Goal: Information Seeking & Learning: Learn about a topic

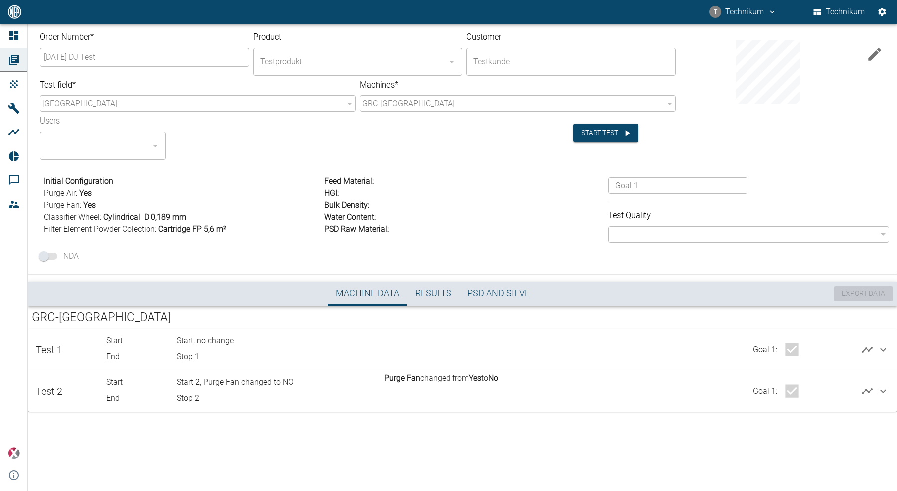
click at [360, 453] on div "Order Number * [DATE] DJ Test ​ Product Testprodukt ​ Customer Testkunde ​ Test…" at bounding box center [448, 257] width 897 height 467
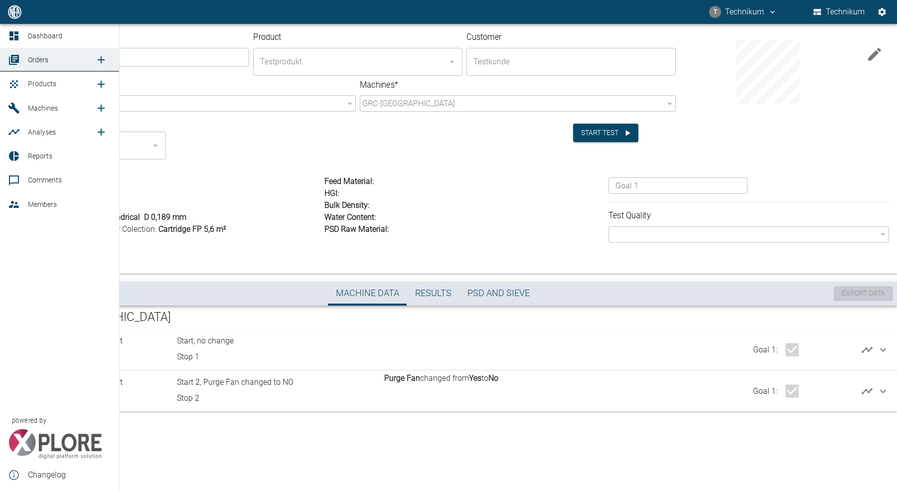
click at [9, 35] on icon at bounding box center [14, 36] width 12 height 12
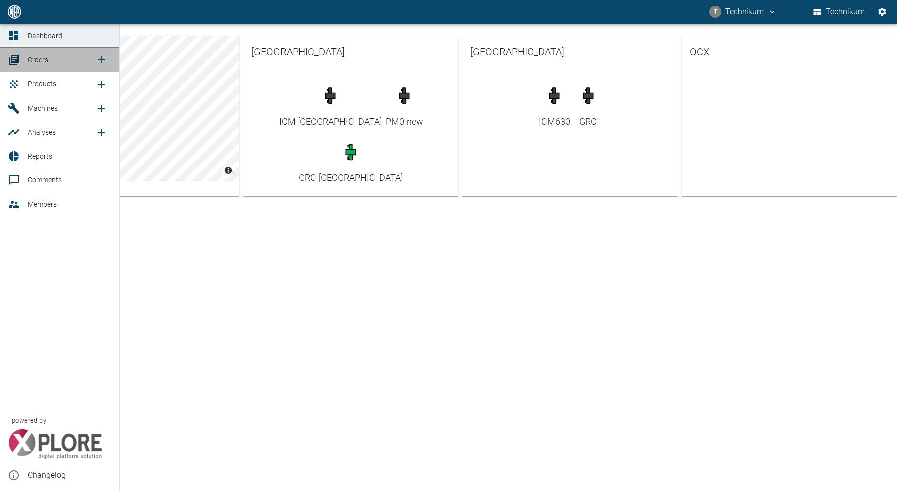
click at [16, 62] on icon at bounding box center [14, 60] width 10 height 10
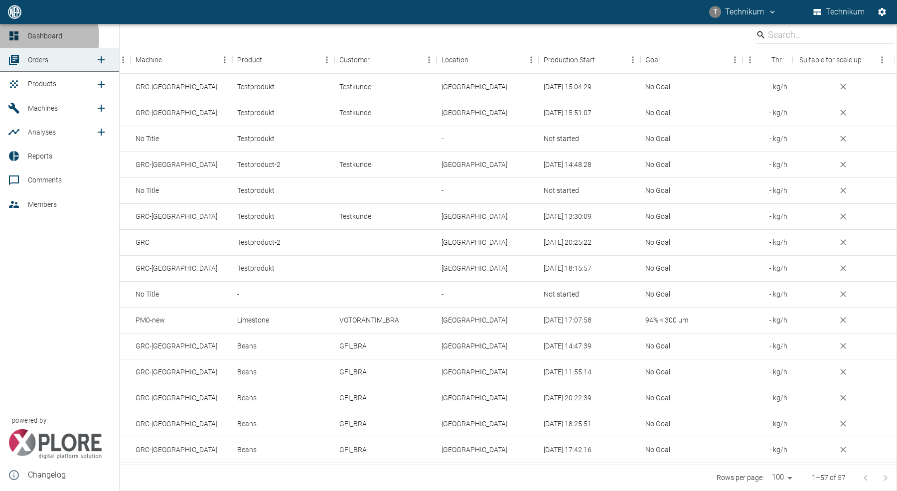
click at [23, 37] on link "Dashboard" at bounding box center [59, 36] width 119 height 24
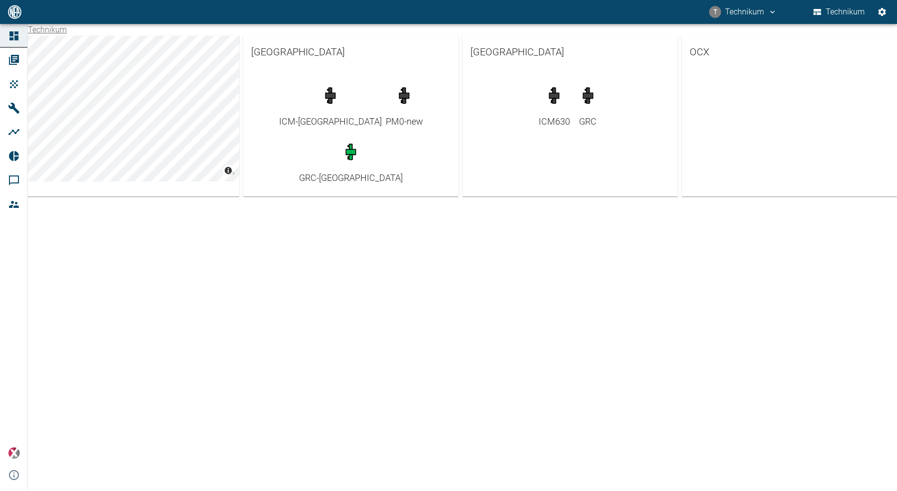
click at [355, 357] on div "Technikum © Carto © OpenStreetMap contributors Brazil ICM-Brazil PM0-new GRC-Br…" at bounding box center [448, 257] width 897 height 467
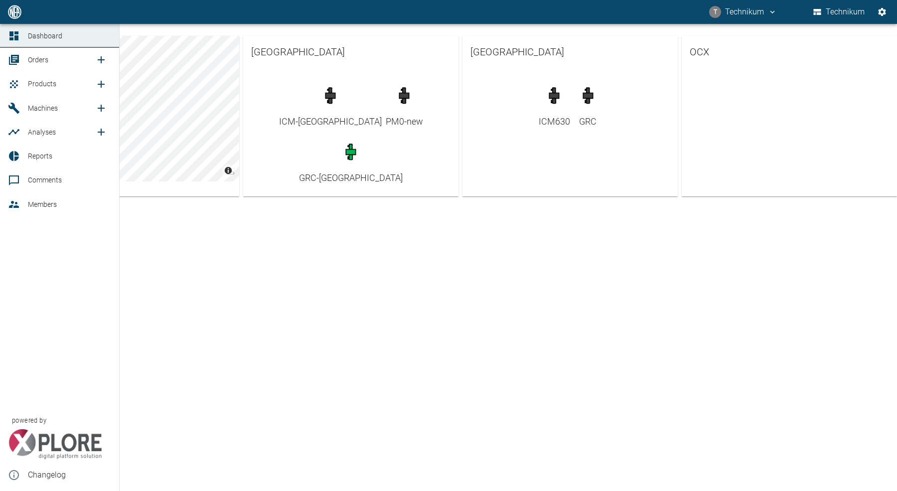
click at [23, 106] on link "Machines" at bounding box center [59, 108] width 119 height 24
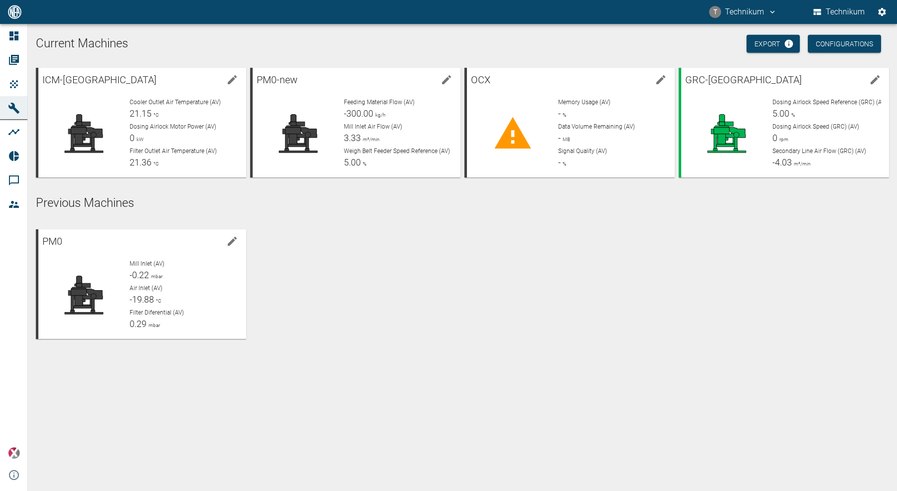
click at [597, 291] on div "PM0 Mill Inlet (AV) -0.22 mbar Air Inlet (AV) -19.88 °C Filter Diferential (AV)…" at bounding box center [460, 282] width 857 height 114
click at [760, 123] on div at bounding box center [726, 134] width 75 height 72
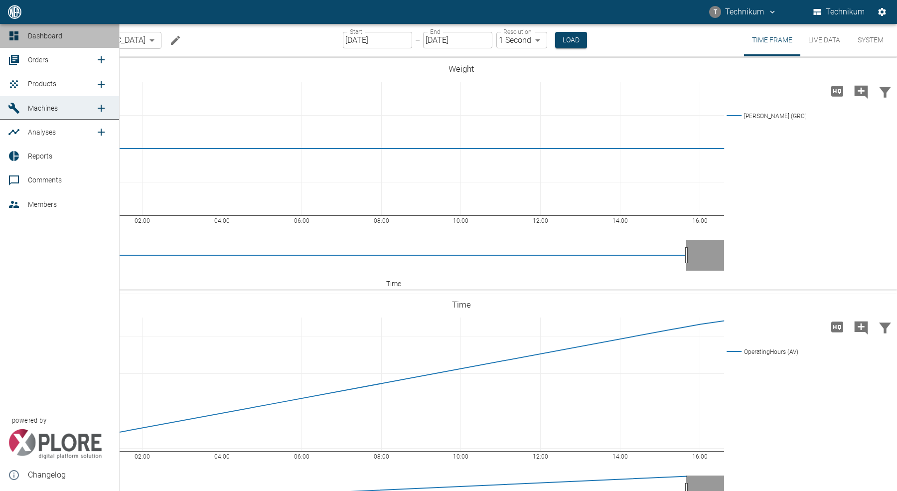
click at [16, 36] on icon at bounding box center [13, 35] width 9 height 9
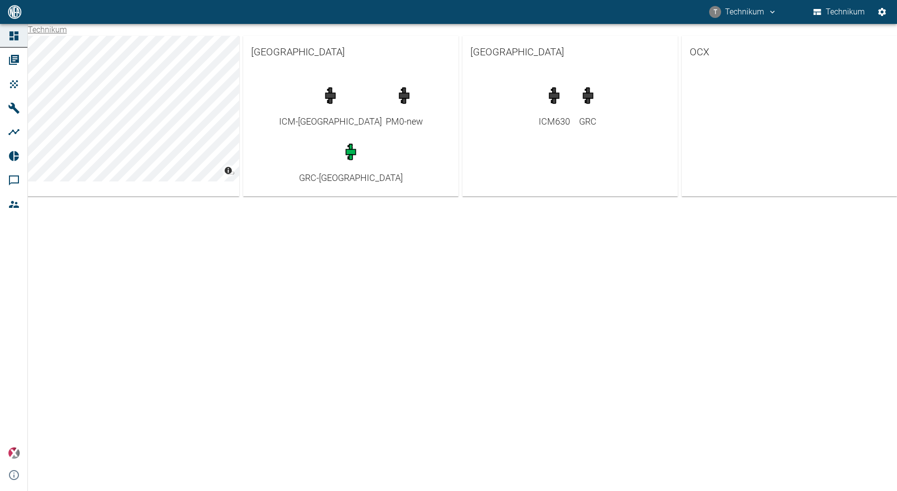
click at [408, 238] on div "Technikum © Carto © OpenStreetMap contributors Brazil ICM-Brazil PM0-new GRC-Br…" at bounding box center [448, 257] width 897 height 467
click at [767, 11] on button "T Technikum" at bounding box center [742, 12] width 71 height 18
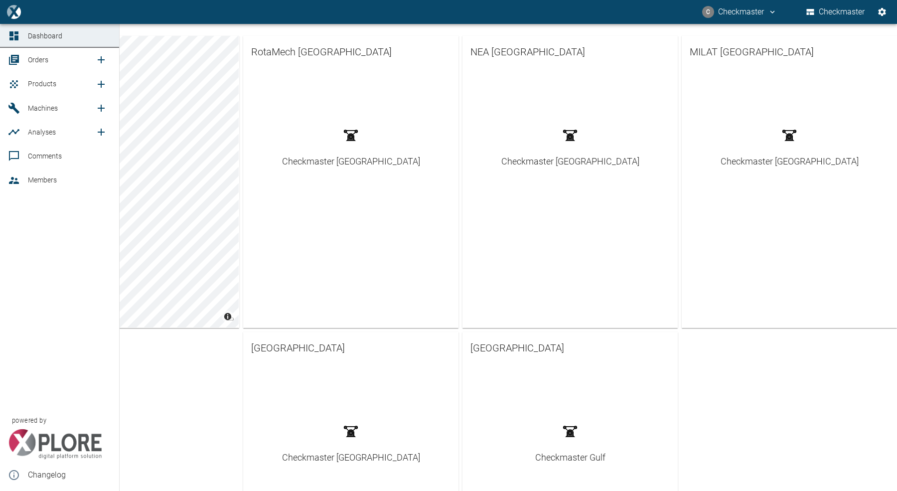
click at [16, 62] on icon at bounding box center [14, 60] width 10 height 10
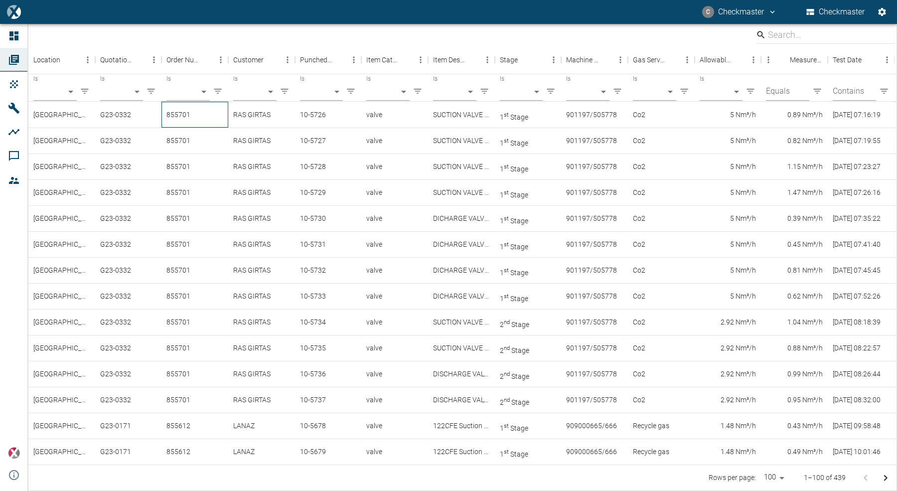
click at [198, 116] on div "855701" at bounding box center [194, 115] width 67 height 26
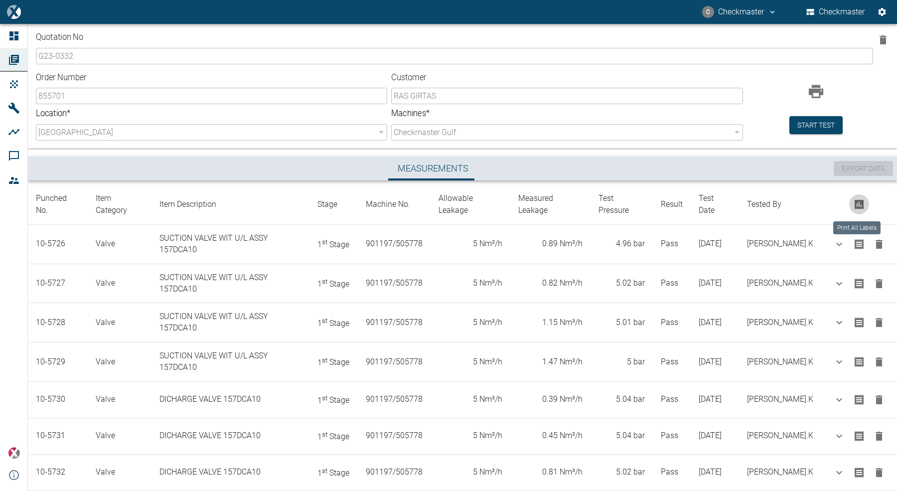
click at [858, 202] on icon "Print All Labels" at bounding box center [858, 204] width 9 height 9
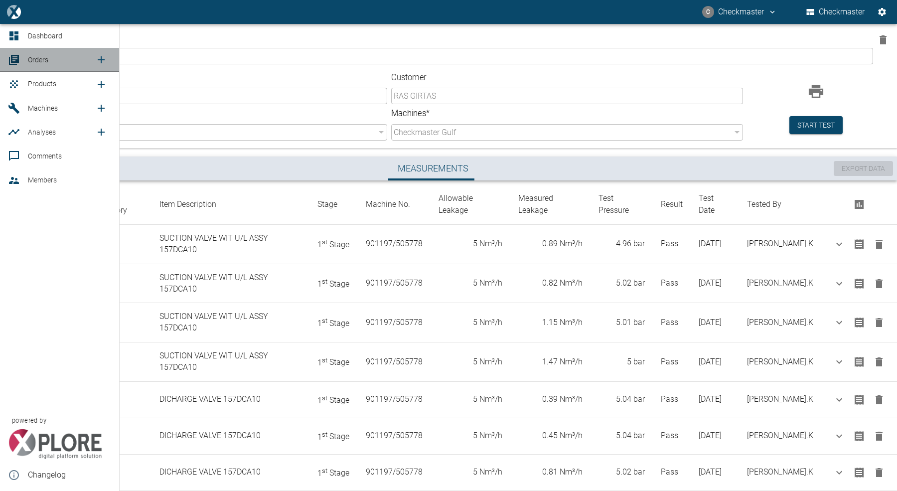
click at [11, 56] on icon at bounding box center [14, 60] width 10 height 10
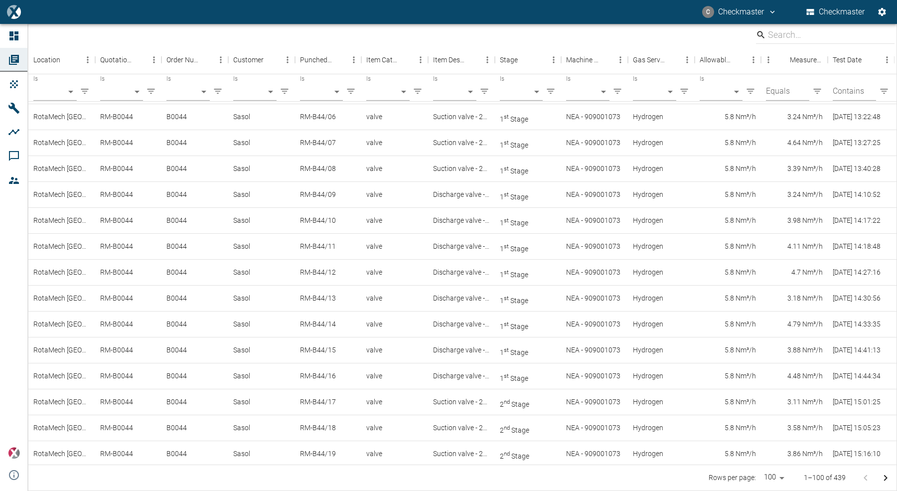
scroll to position [1282, 0]
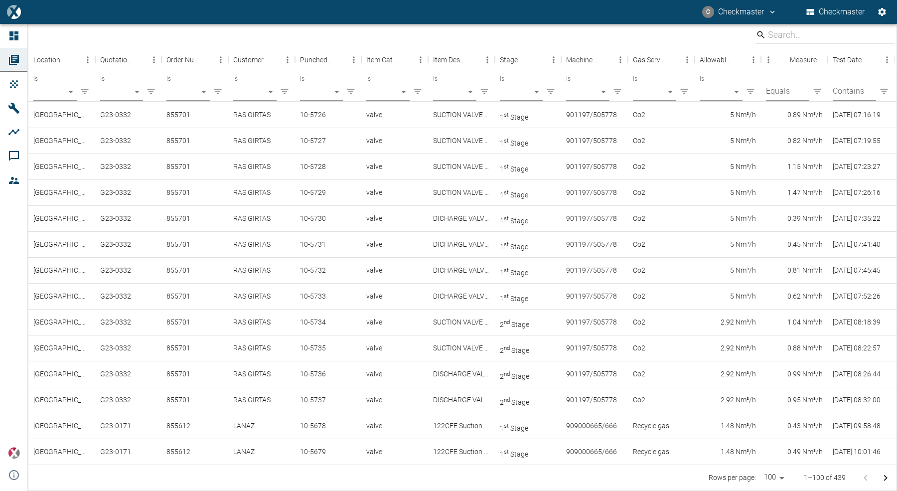
click at [338, 90] on body "C Checkmaster Checkmaster Dashboard Orders Products Machines Analyses Comments …" at bounding box center [448, 245] width 897 height 491
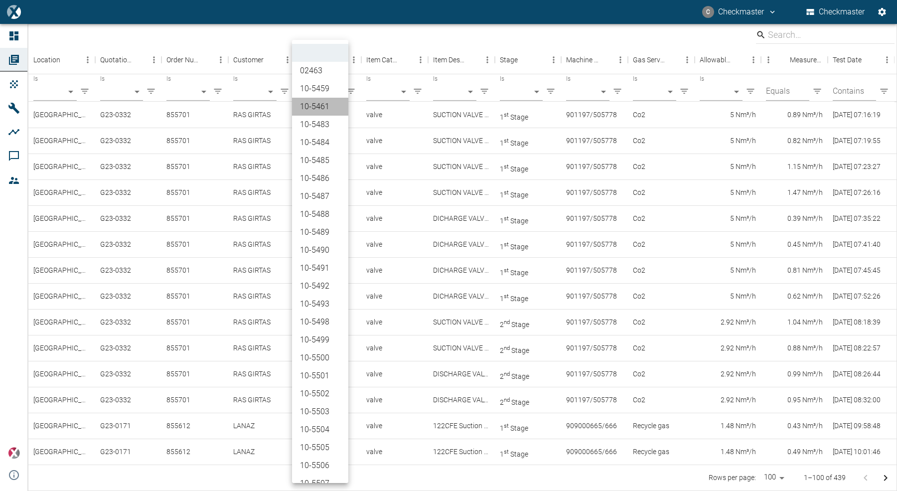
click at [317, 112] on li "10-5461" at bounding box center [320, 107] width 56 height 18
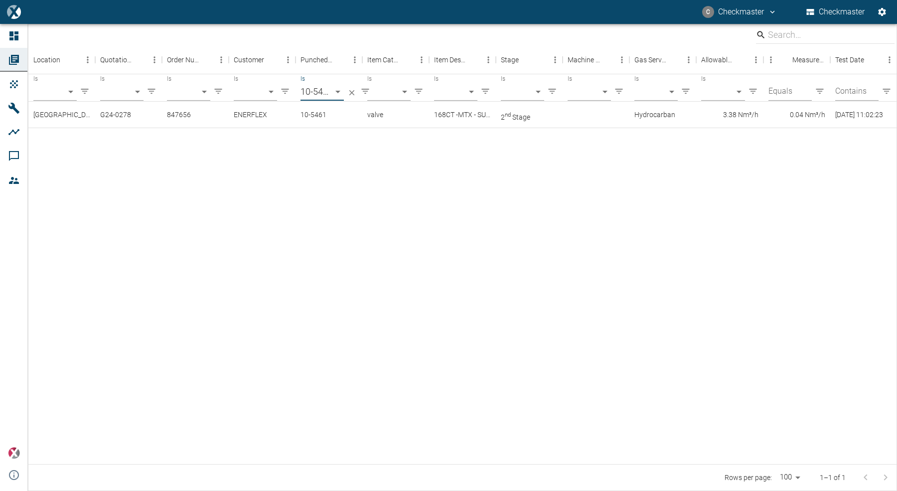
click at [335, 91] on body "C Checkmaster Checkmaster Dashboard Orders Products Machines Analyses Comments …" at bounding box center [448, 245] width 897 height 491
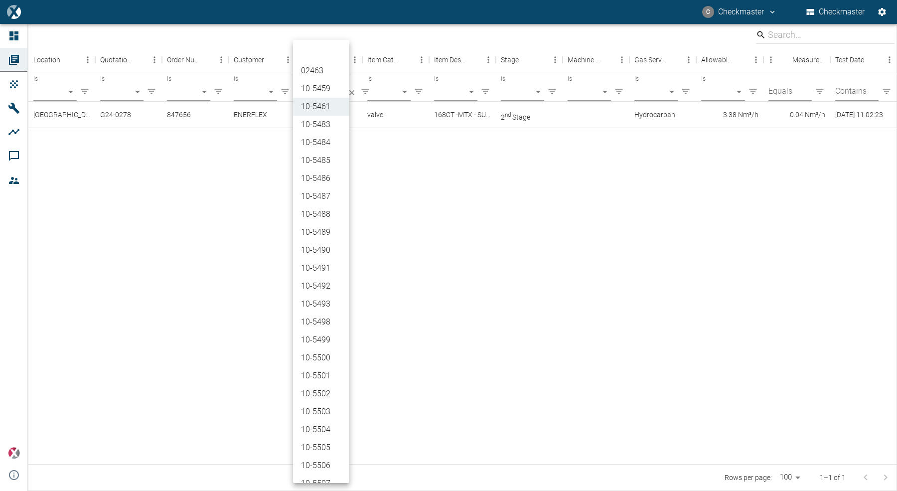
click at [323, 93] on li "10-5459" at bounding box center [321, 89] width 56 height 18
type input "10-5459"
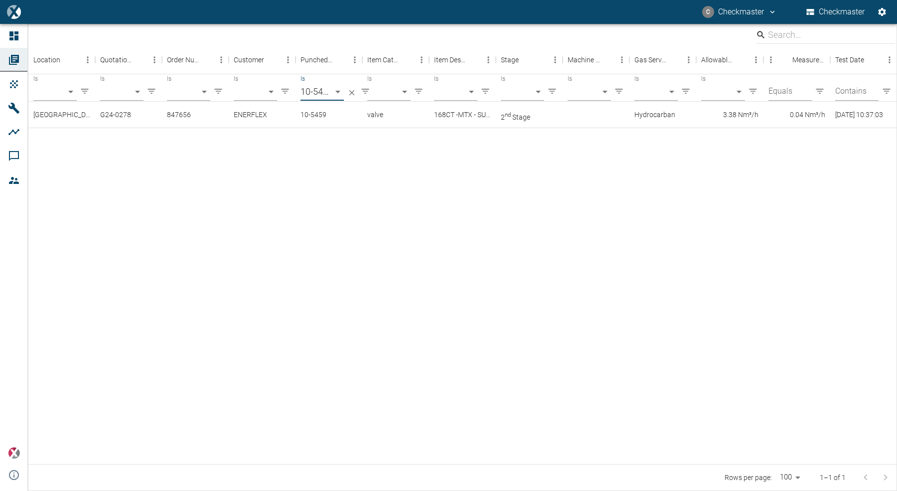
click at [337, 91] on body "C Checkmaster Checkmaster Dashboard Orders Products Machines Analyses Comments …" at bounding box center [448, 245] width 897 height 491
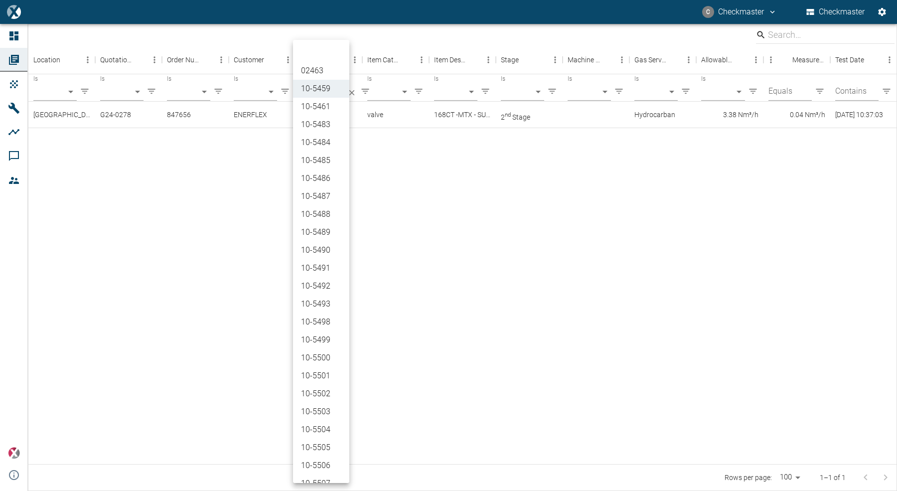
click at [316, 50] on li at bounding box center [321, 53] width 56 height 18
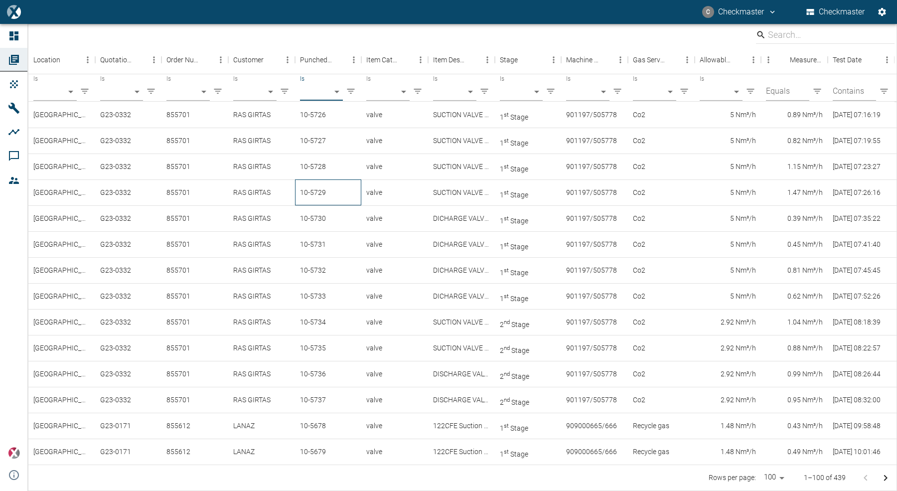
click at [359, 188] on div "10-5729" at bounding box center [328, 192] width 67 height 26
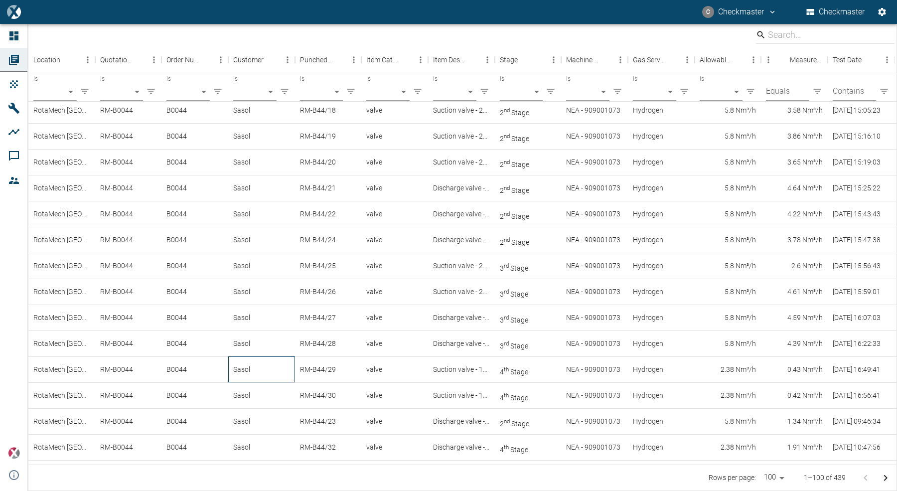
click at [279, 369] on div "Sasol" at bounding box center [261, 369] width 67 height 26
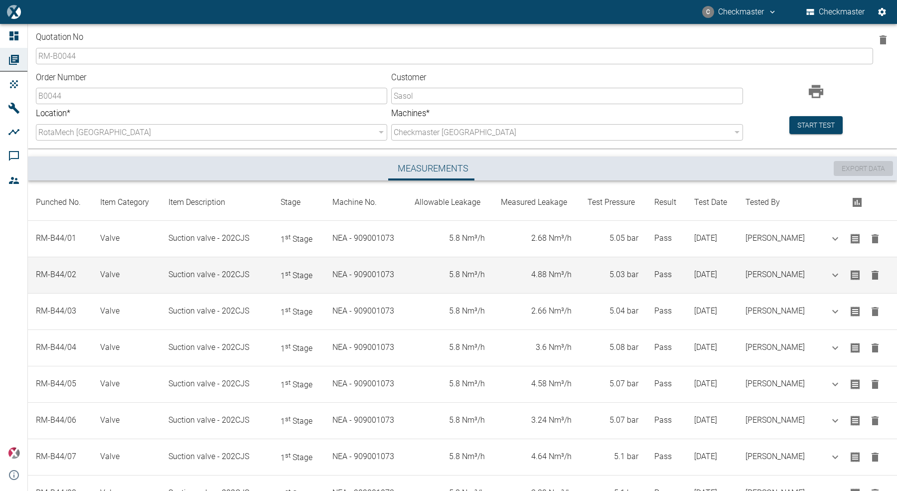
click at [509, 279] on td "4.88 Nm³/h" at bounding box center [536, 275] width 87 height 36
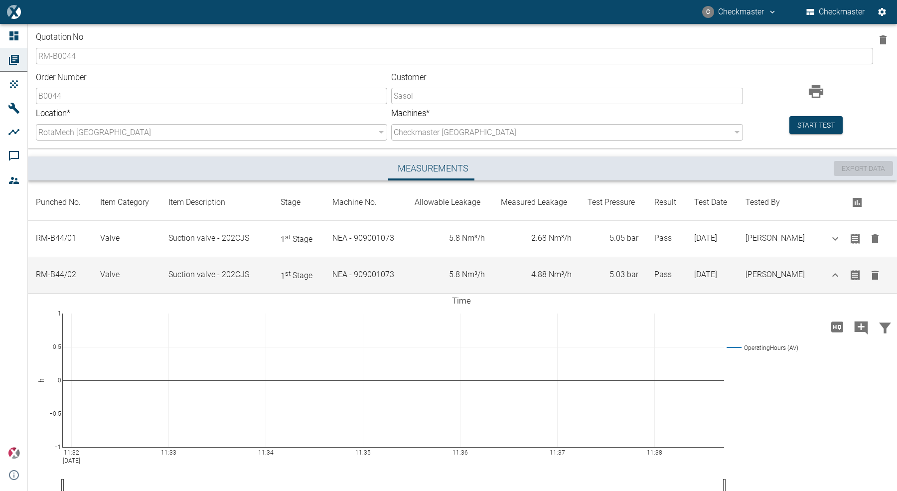
click at [833, 274] on icon "button" at bounding box center [835, 275] width 12 height 12
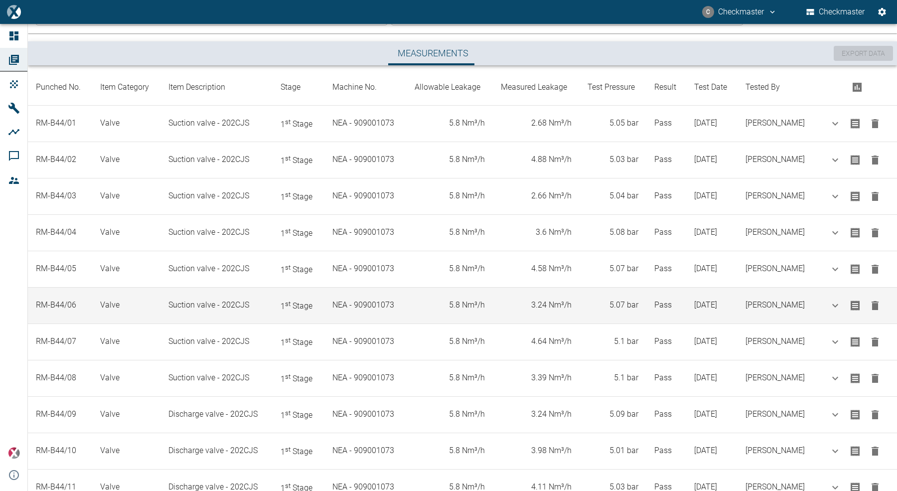
click at [501, 310] on td "3.24 Nm³/h" at bounding box center [536, 305] width 87 height 36
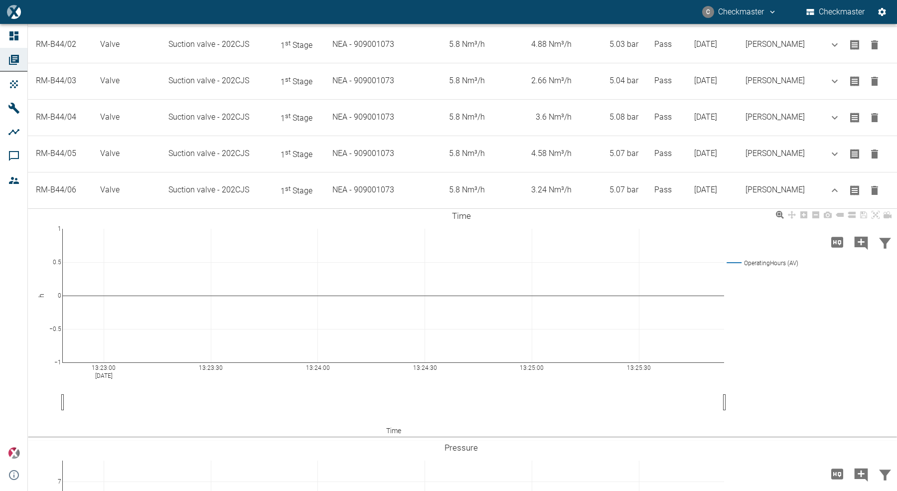
scroll to position [163, 0]
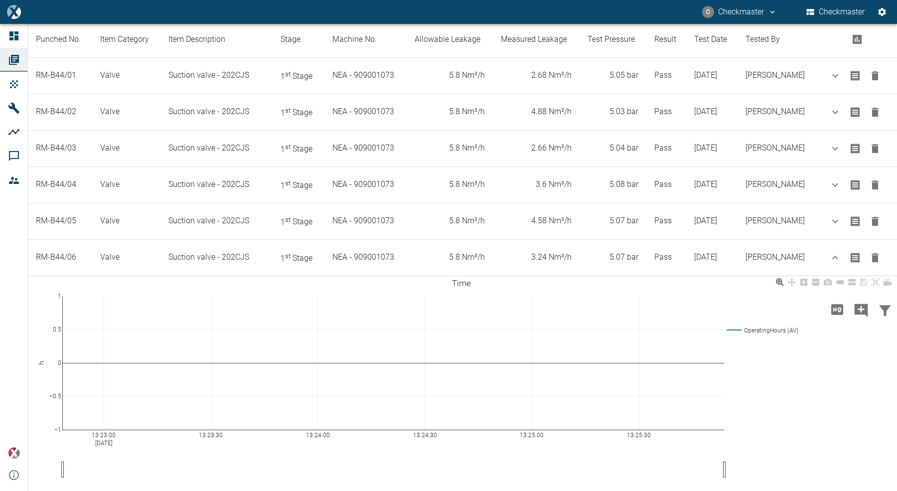
click at [721, 291] on div "13:23:00 Aug 13, 2025 13:23:30 13:24:00 13:24:30 13:25:00 13:25:30 −1 −0.5 0 0.…" at bounding box center [461, 388] width 866 height 224
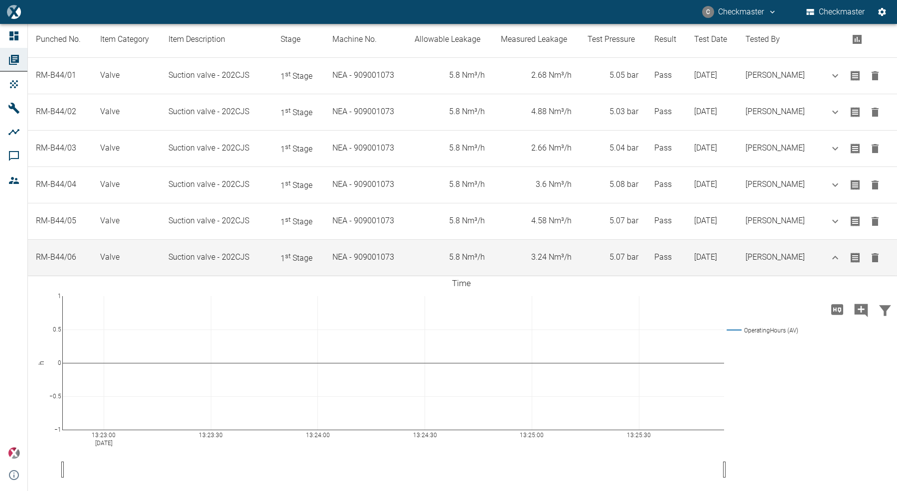
click at [833, 256] on icon "button" at bounding box center [835, 258] width 12 height 12
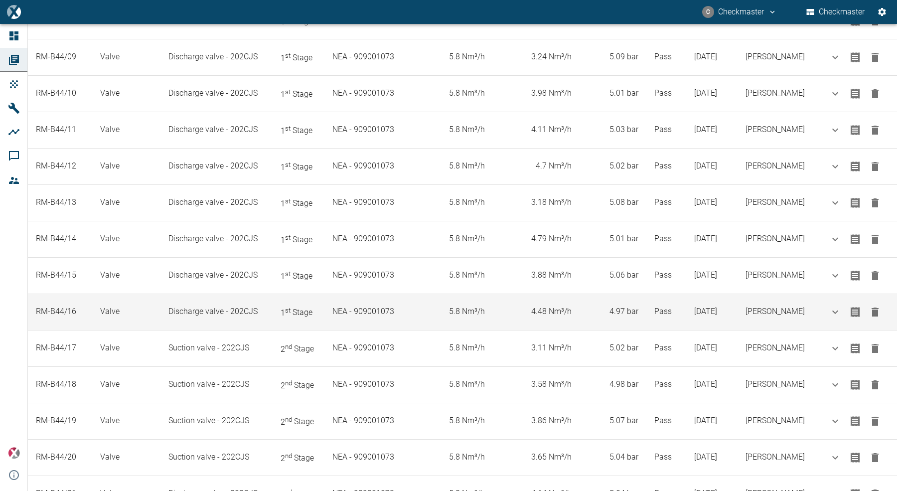
scroll to position [461, 0]
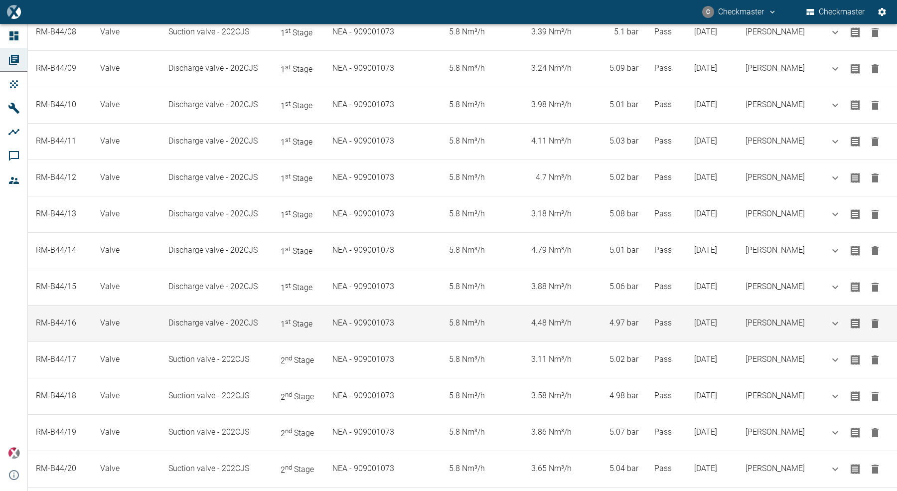
click at [493, 319] on td "4.48 Nm³/h" at bounding box center [536, 323] width 87 height 36
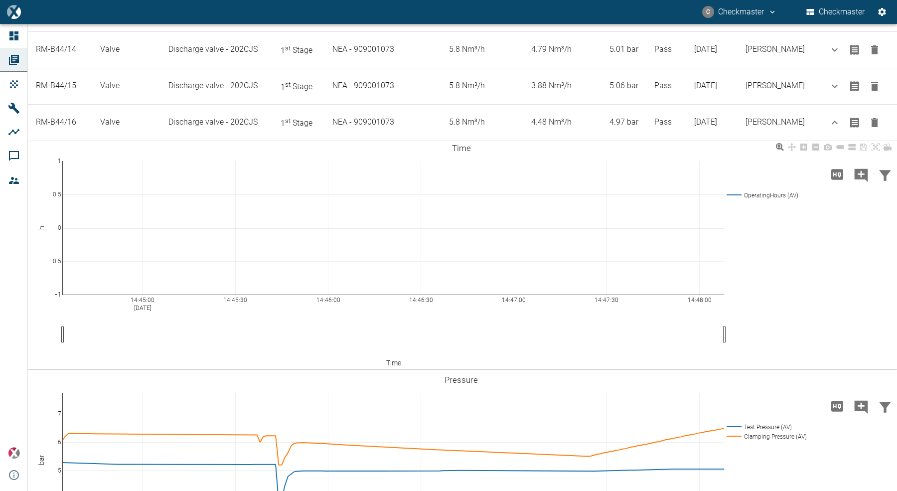
scroll to position [594, 0]
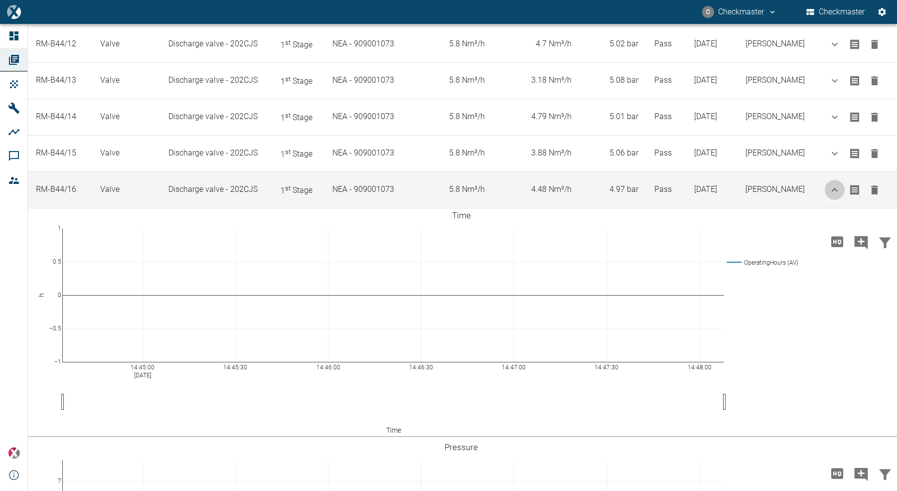
click at [829, 184] on icon "button" at bounding box center [834, 190] width 12 height 12
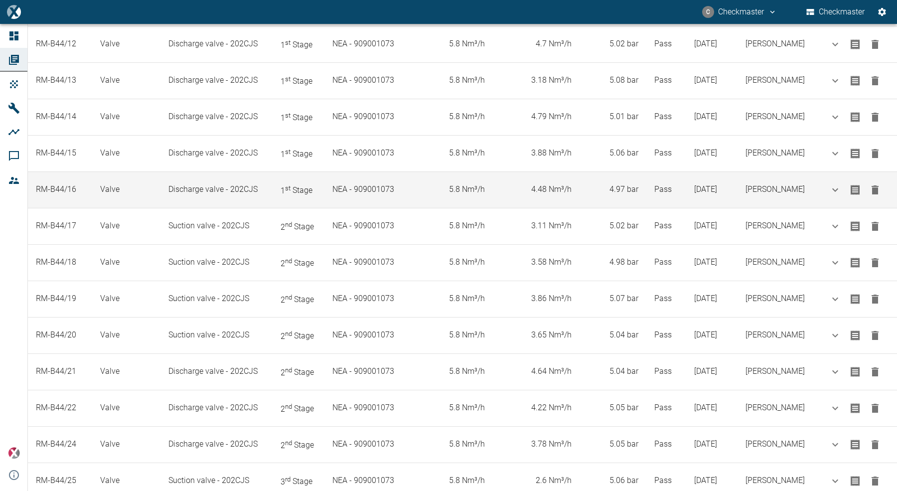
click at [832, 188] on icon "button" at bounding box center [835, 189] width 6 height 3
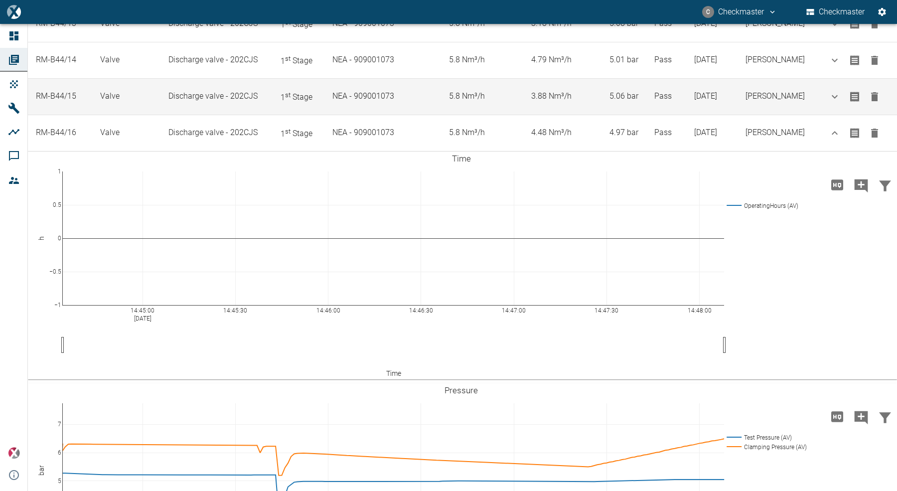
scroll to position [512, 0]
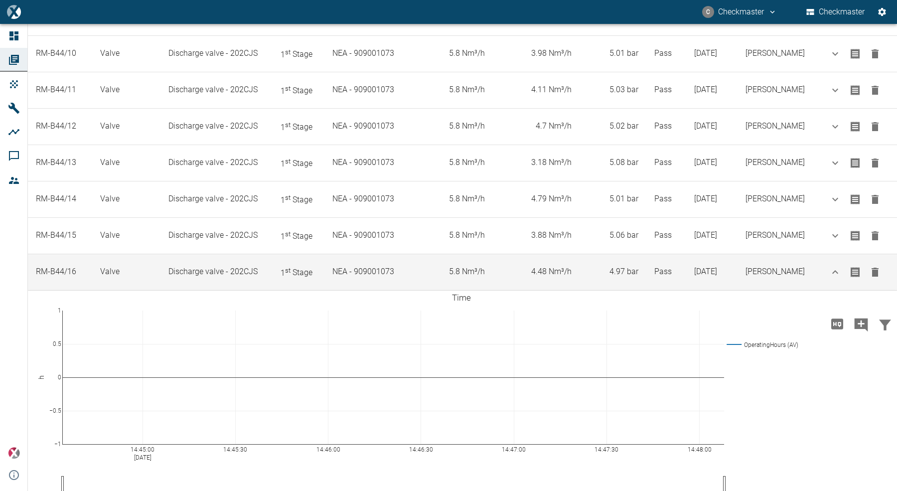
click at [833, 270] on icon "button" at bounding box center [835, 271] width 6 height 3
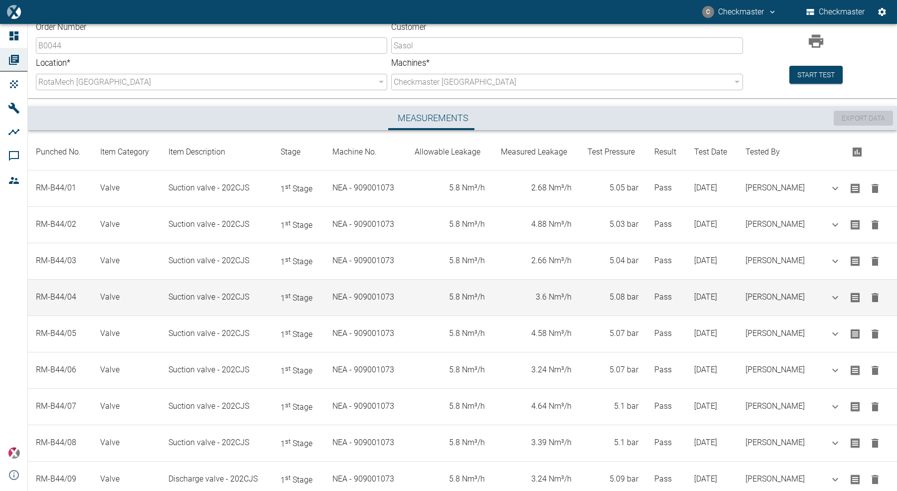
scroll to position [0, 0]
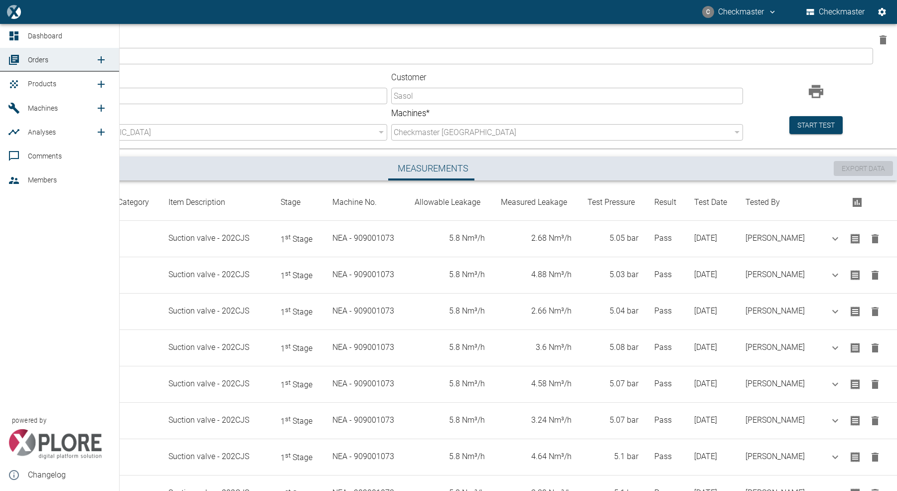
click at [20, 37] on div at bounding box center [15, 36] width 15 height 12
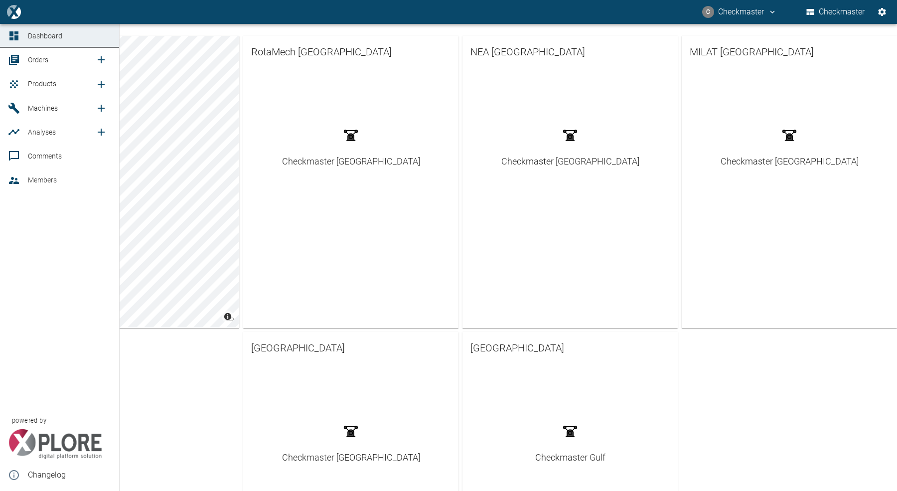
click at [22, 181] on div at bounding box center [15, 180] width 15 height 12
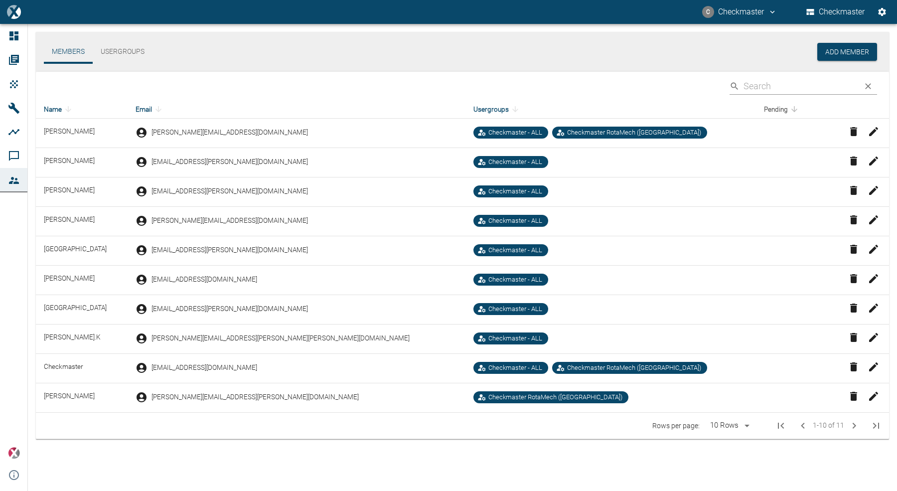
click at [796, 111] on icon at bounding box center [793, 109] width 9 height 9
click at [795, 109] on icon at bounding box center [793, 109] width 9 height 9
click at [750, 12] on button "C Checkmaster" at bounding box center [739, 12] width 78 height 18
click at [458, 56] on div at bounding box center [448, 245] width 897 height 491
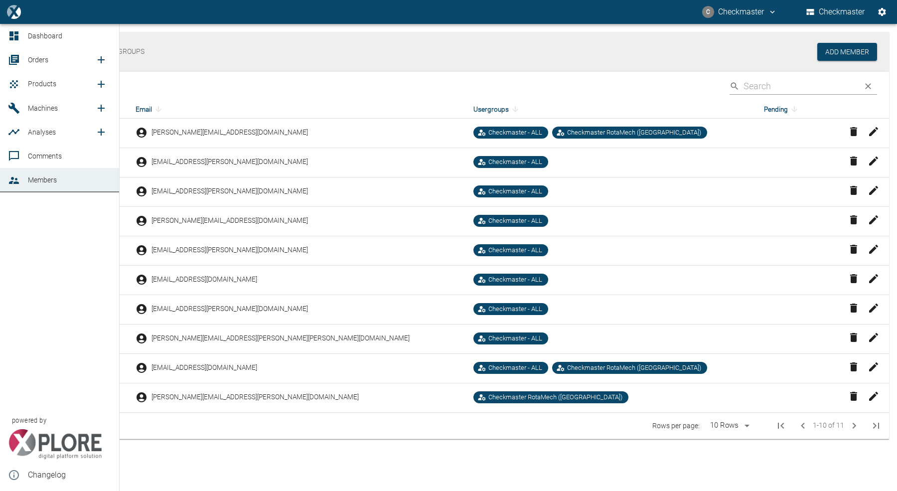
click at [33, 109] on span "Machines" at bounding box center [43, 108] width 30 height 8
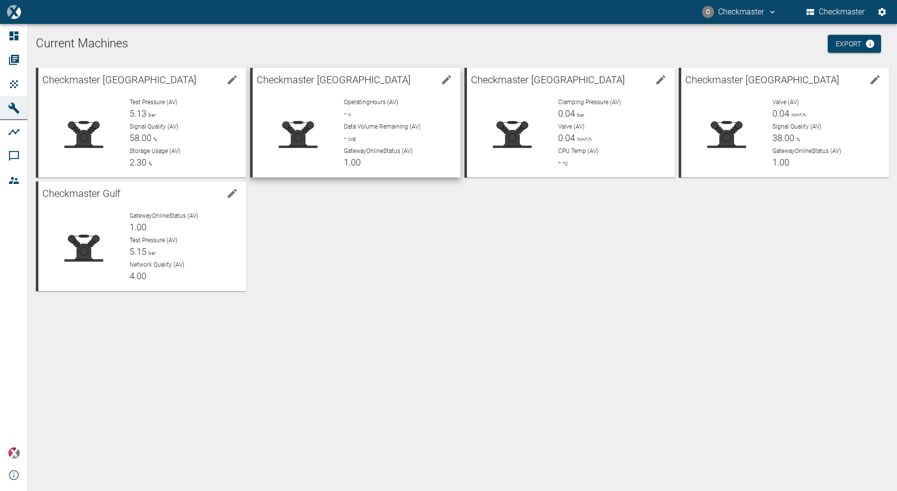
click at [351, 139] on span "MB" at bounding box center [350, 138] width 9 height 5
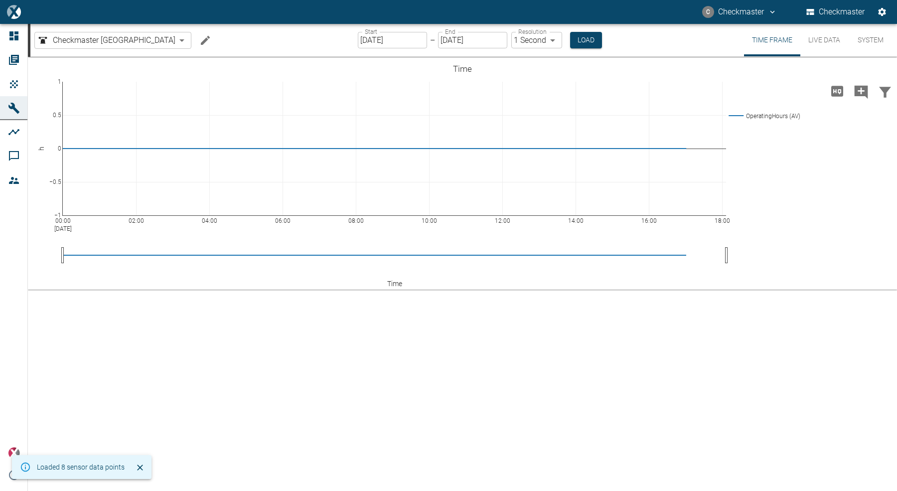
click at [867, 40] on button "System" at bounding box center [870, 40] width 45 height 32
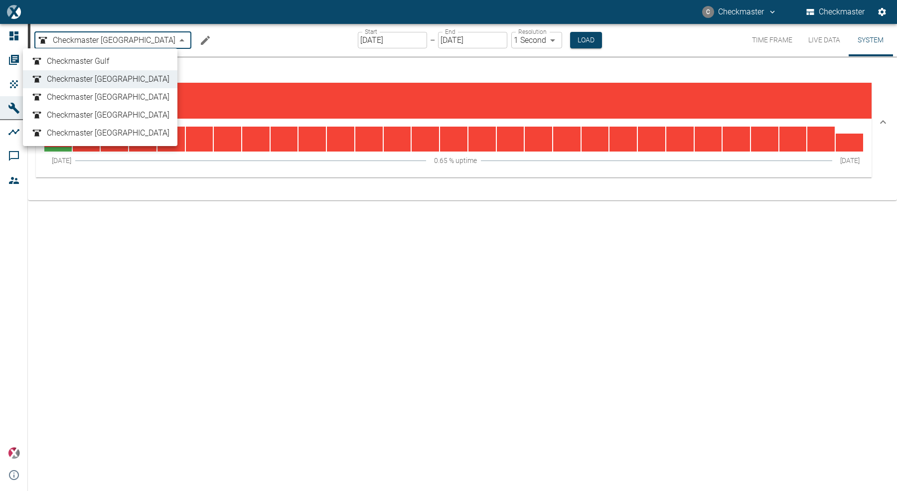
click at [101, 39] on body "C Checkmaster Checkmaster Dashboard Orders Products Machines Analyses Comments …" at bounding box center [448, 245] width 897 height 491
click at [92, 60] on span "Checkmaster Gulf" at bounding box center [78, 61] width 62 height 12
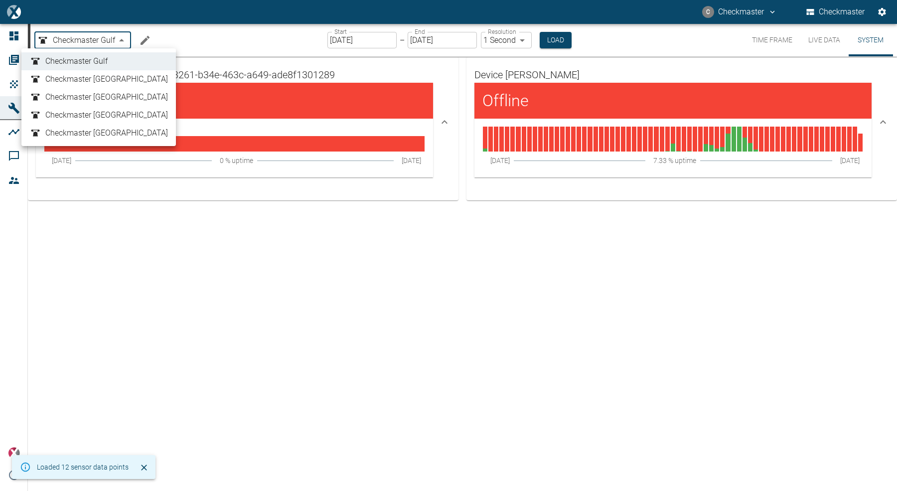
click at [85, 36] on body "C Checkmaster Checkmaster Dashboard Orders Products Machines Analyses Comments …" at bounding box center [448, 245] width 897 height 491
click at [91, 84] on span "Checkmaster India" at bounding box center [106, 79] width 123 height 12
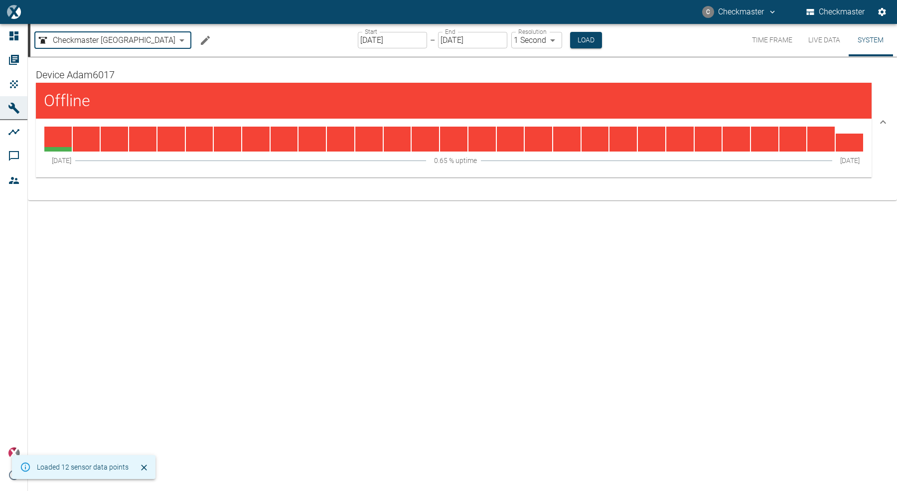
click at [88, 37] on body "C Checkmaster Checkmaster Dashboard Orders Products Machines Analyses Comments …" at bounding box center [448, 245] width 897 height 491
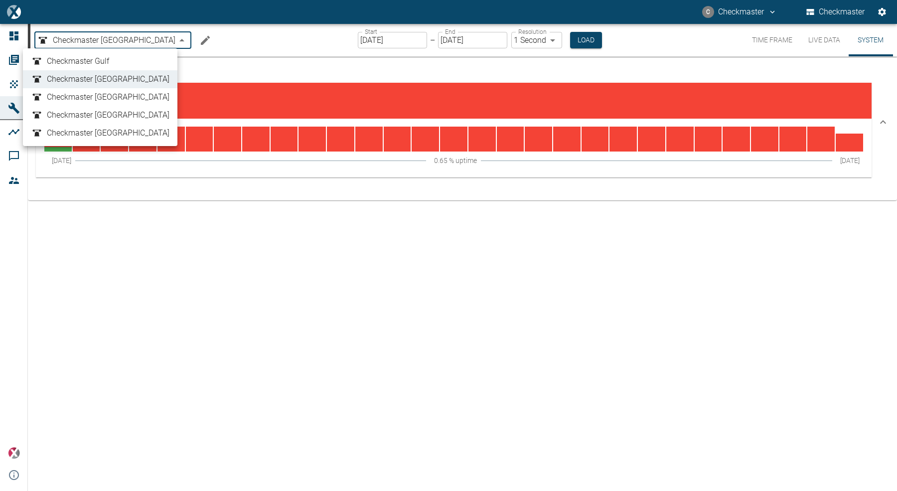
click at [87, 96] on span "Checkmaster Korea" at bounding box center [108, 97] width 123 height 12
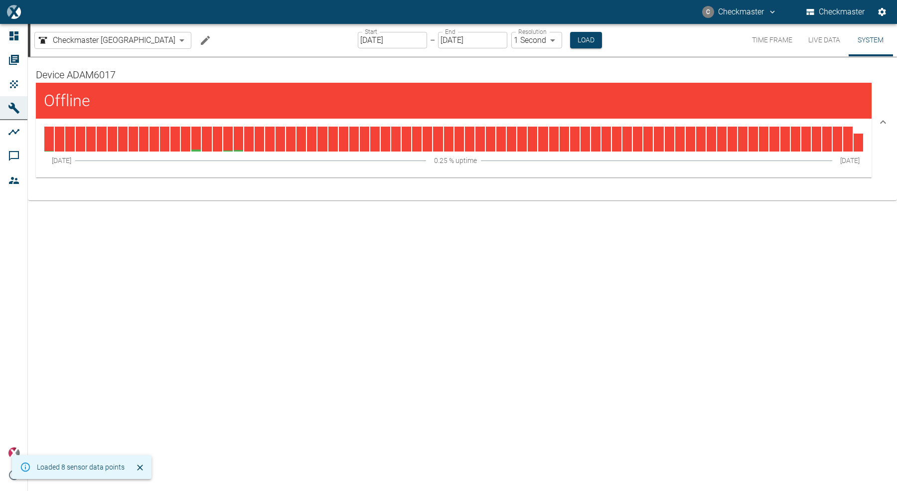
click at [86, 44] on body "C Checkmaster Checkmaster Dashboard Orders Products Machines Analyses Comments …" at bounding box center [448, 245] width 897 height 491
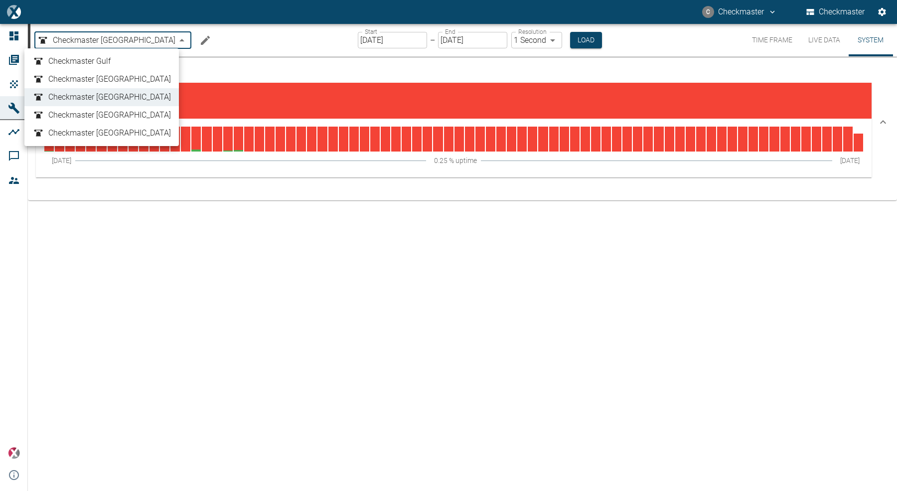
click at [98, 116] on span "Checkmaster Nigeria" at bounding box center [109, 115] width 123 height 12
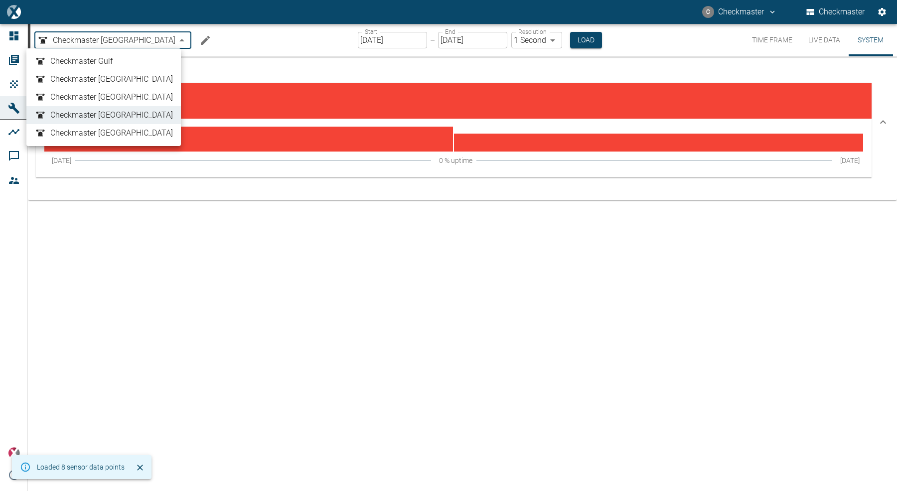
click at [109, 42] on body "C Checkmaster Checkmaster Dashboard Orders Products Machines Analyses Comments …" at bounding box center [448, 245] width 897 height 491
click at [114, 139] on li "Checkmaster South Africa" at bounding box center [103, 133] width 154 height 18
click at [117, 38] on body "C Checkmaster Checkmaster Dashboard Orders Products Machines Analyses Comments …" at bounding box center [448, 245] width 897 height 491
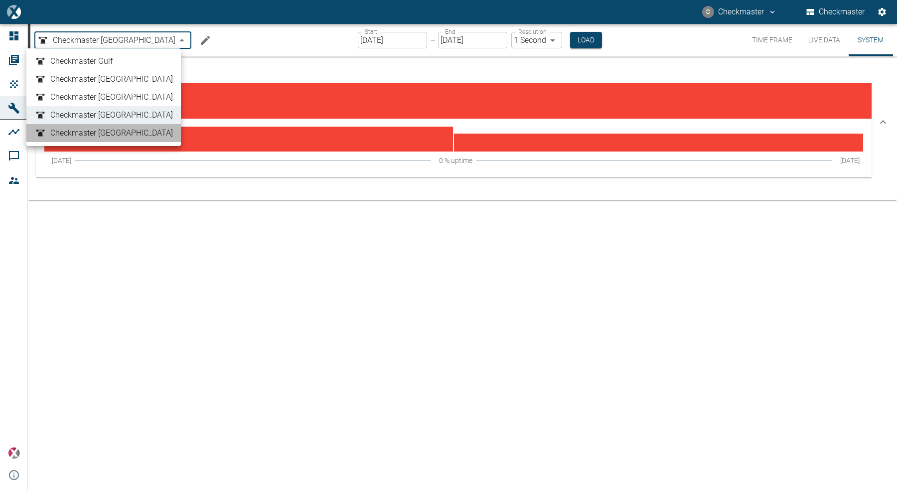
click at [113, 133] on span "Checkmaster South Africa" at bounding box center [111, 133] width 123 height 12
type input "857ee7c5-b696-4b70-8422-cf18f3fa6f86"
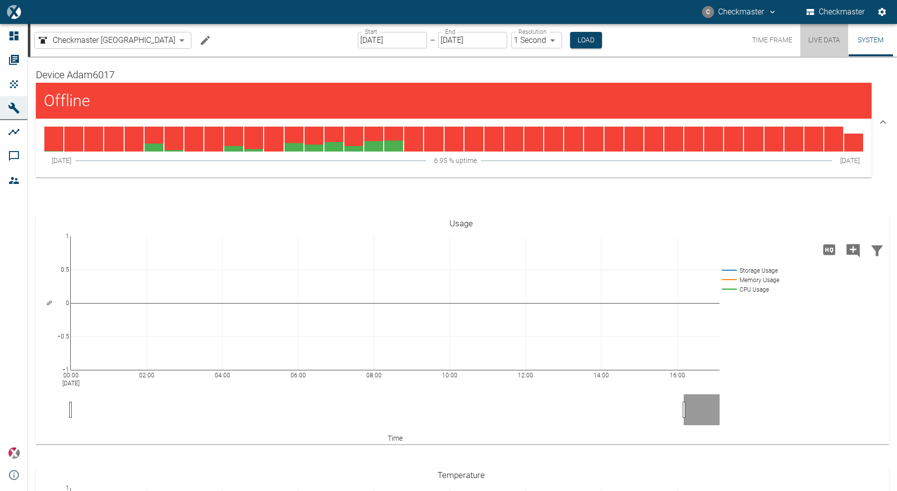
click at [820, 41] on button "Live Data" at bounding box center [824, 40] width 48 height 32
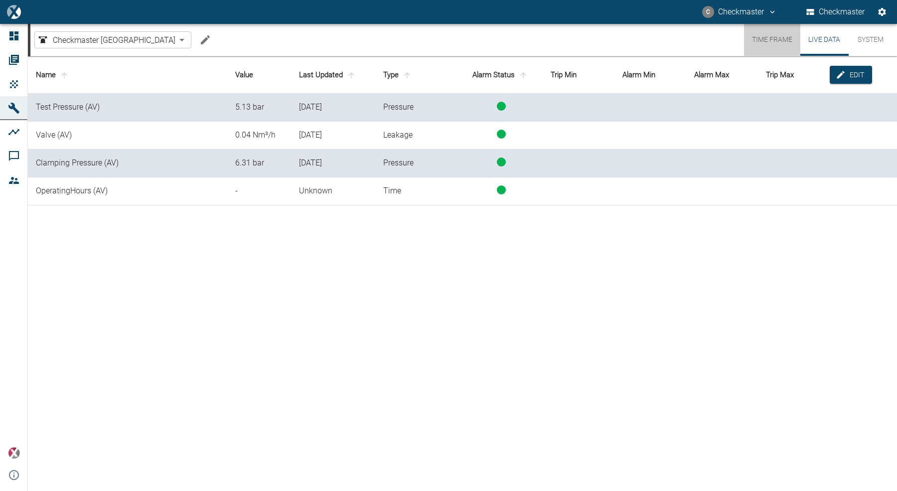
click at [756, 40] on button "Time Frame" at bounding box center [772, 40] width 56 height 32
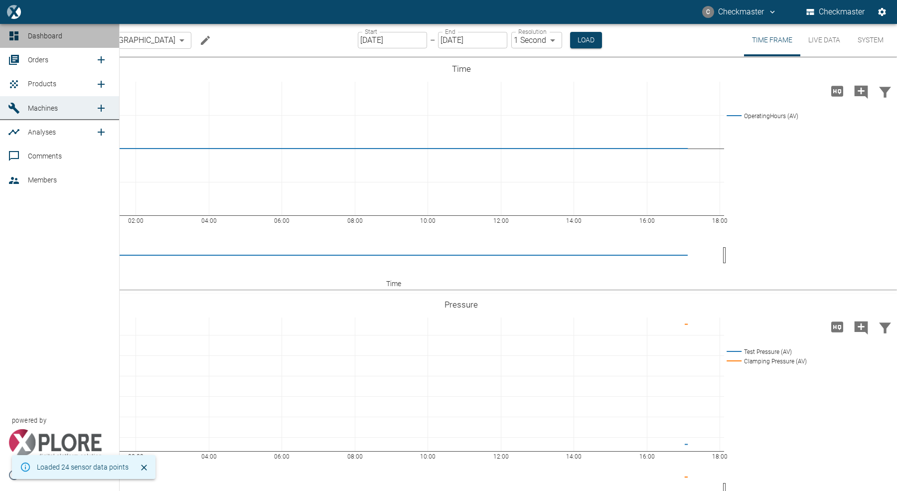
click at [22, 40] on div at bounding box center [15, 36] width 15 height 12
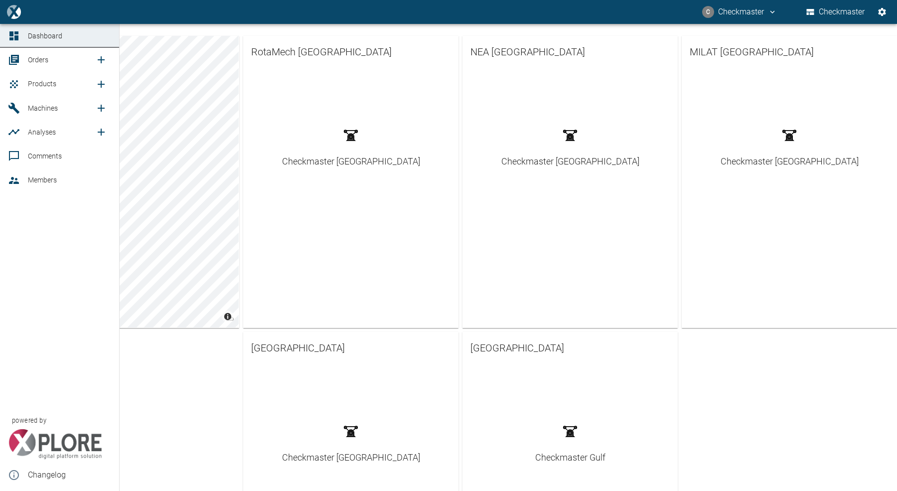
click at [20, 62] on div at bounding box center [15, 60] width 15 height 12
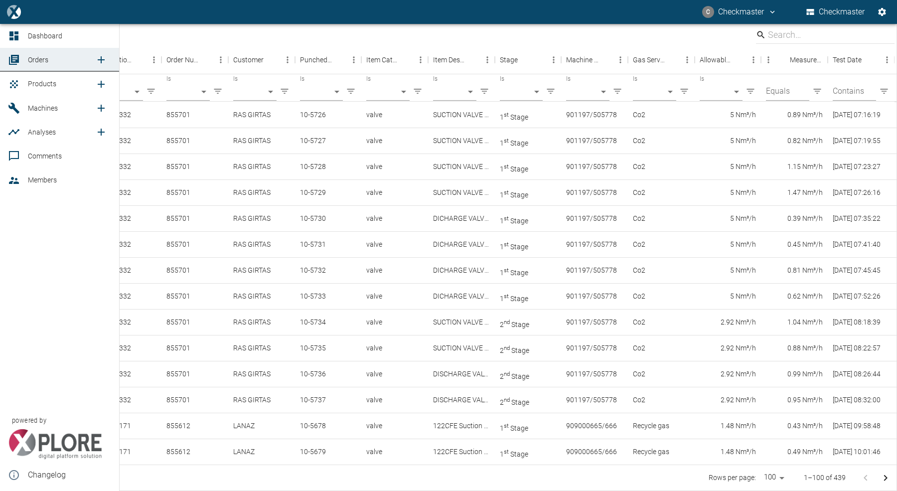
click at [17, 100] on link "Machines" at bounding box center [59, 108] width 119 height 24
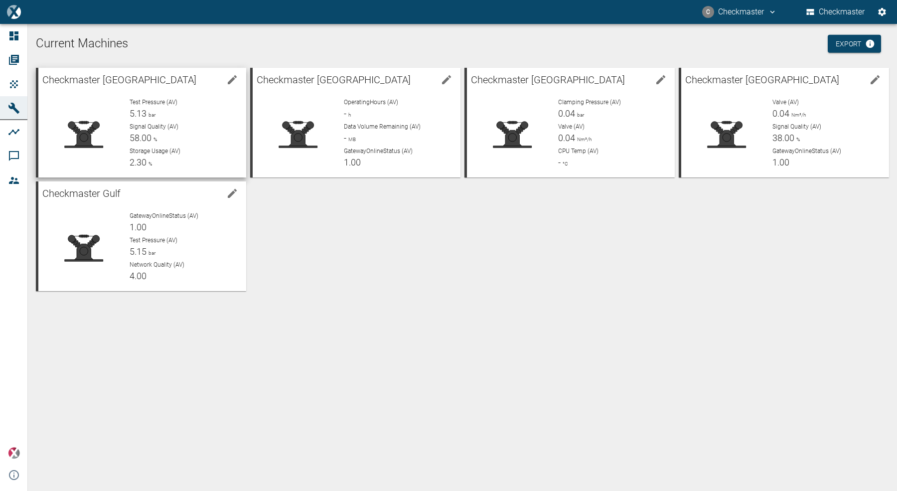
click at [97, 94] on div at bounding box center [79, 130] width 83 height 80
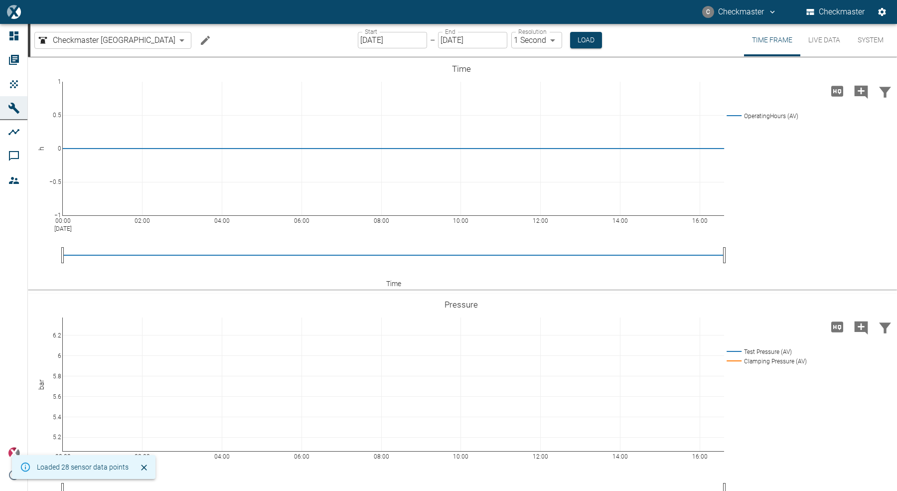
click at [812, 48] on button "Live Data" at bounding box center [824, 40] width 48 height 32
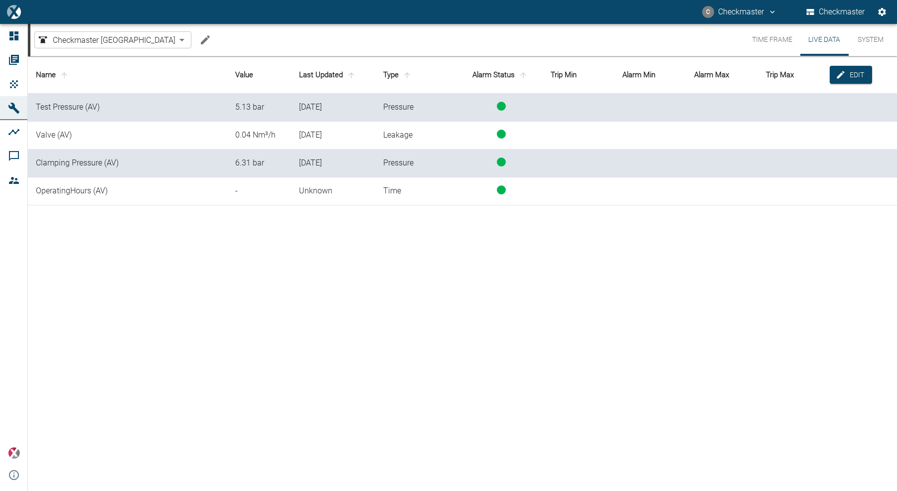
click at [131, 38] on body "C Checkmaster Checkmaster Dashboard Orders Products Machines Analyses Comments …" at bounding box center [448, 245] width 897 height 491
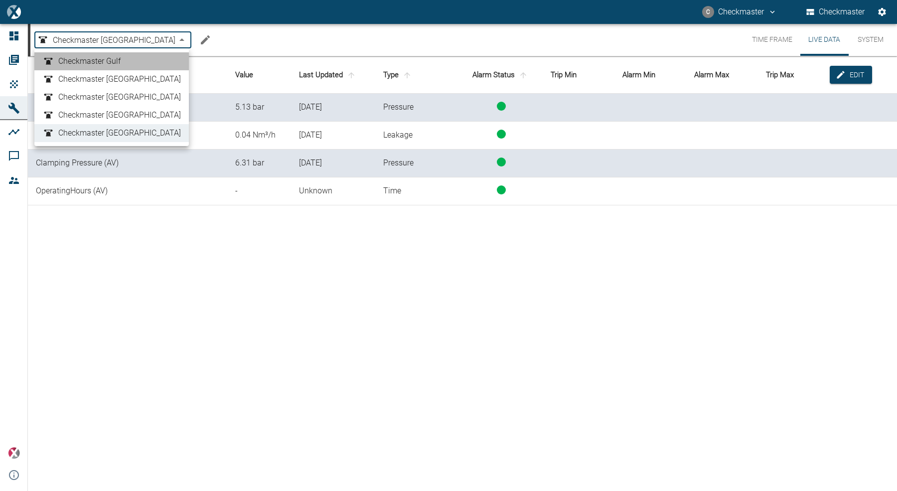
click at [131, 61] on link "Checkmaster Gulf" at bounding box center [111, 61] width 138 height 12
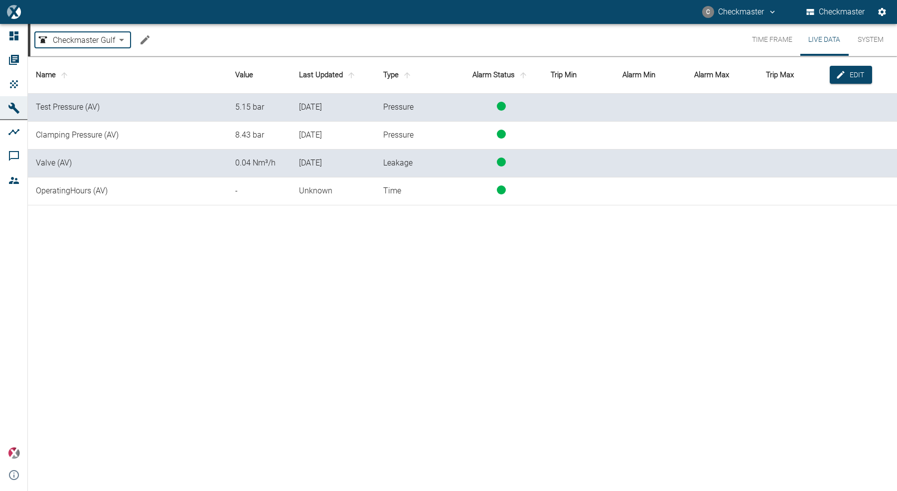
click at [122, 39] on body "C Checkmaster Checkmaster Dashboard Orders Products Machines Analyses Comments …" at bounding box center [448, 245] width 897 height 491
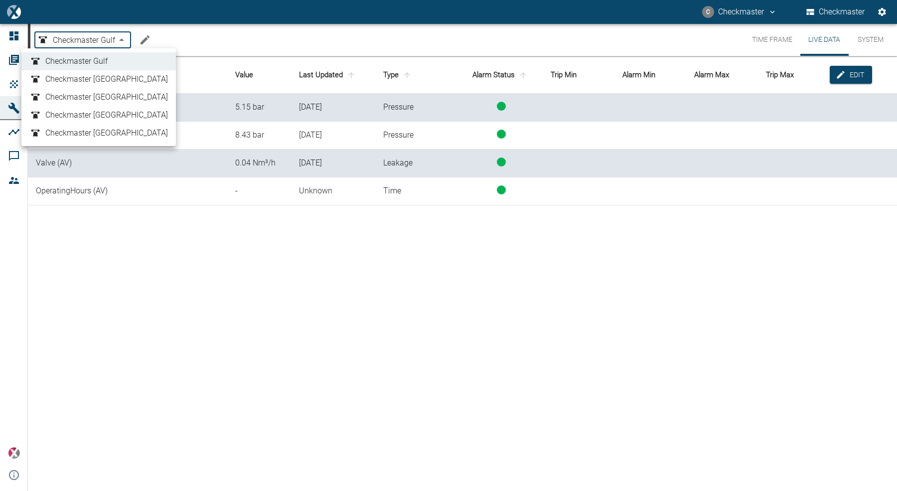
click at [103, 77] on span "Checkmaster India" at bounding box center [106, 79] width 123 height 12
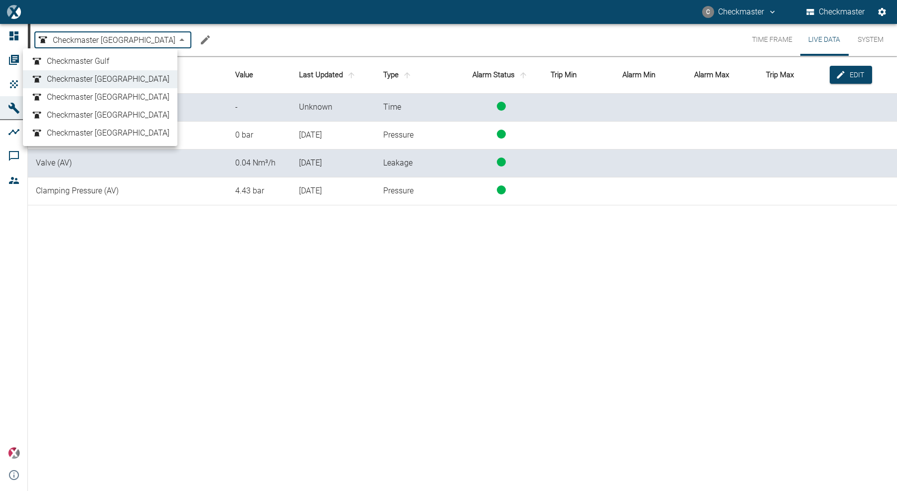
click at [103, 41] on body "C Checkmaster Checkmaster Dashboard Orders Products Machines Analyses Comments …" at bounding box center [448, 245] width 897 height 491
click at [102, 98] on span "Checkmaster Korea" at bounding box center [108, 97] width 123 height 12
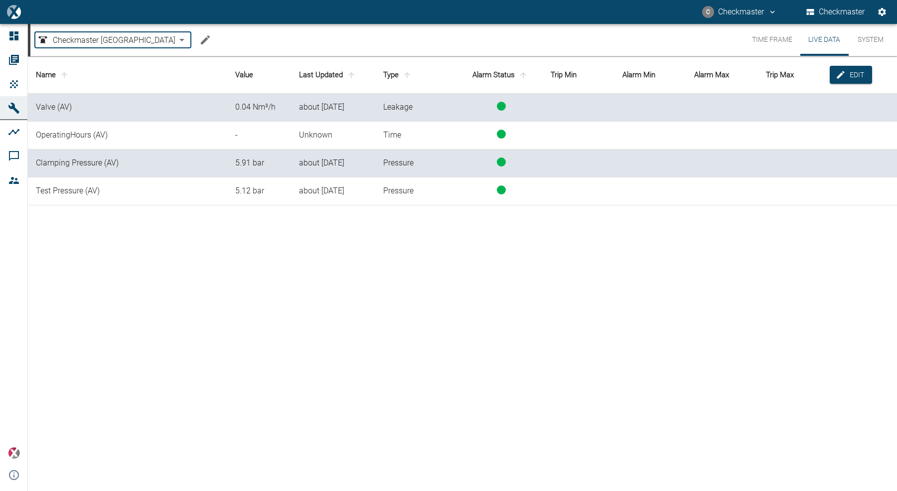
click at [101, 42] on body "C Checkmaster Checkmaster Dashboard Orders Products Machines Analyses Comments …" at bounding box center [448, 245] width 897 height 491
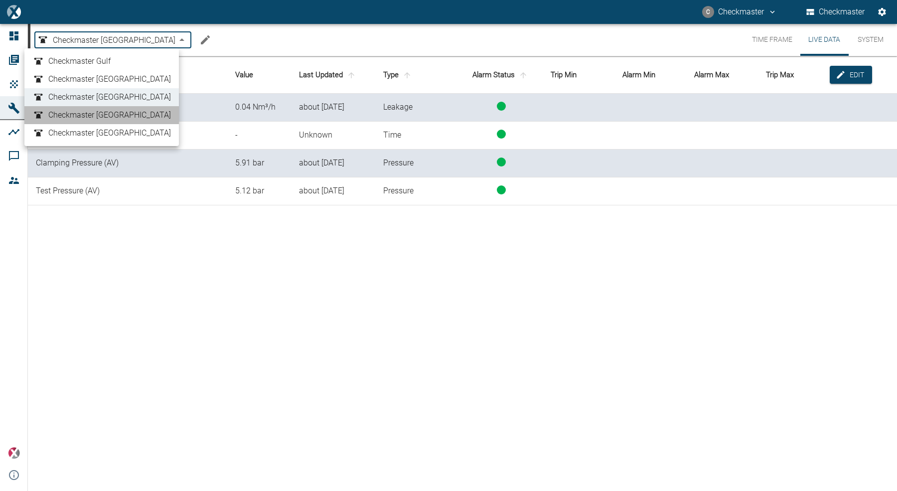
click at [103, 114] on span "Checkmaster Nigeria" at bounding box center [109, 115] width 123 height 12
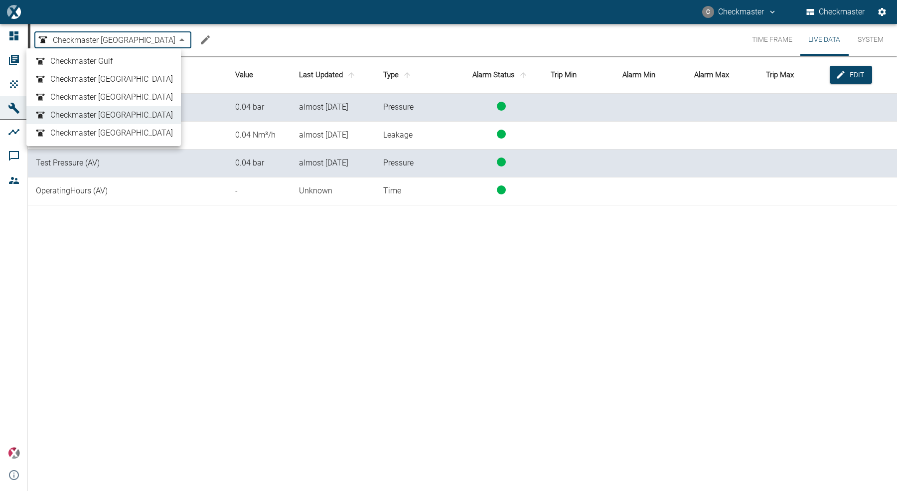
click at [99, 39] on body "C Checkmaster Checkmaster Dashboard Orders Products Machines Analyses Comments …" at bounding box center [448, 245] width 897 height 491
click at [112, 131] on span "Checkmaster South Africa" at bounding box center [111, 133] width 123 height 12
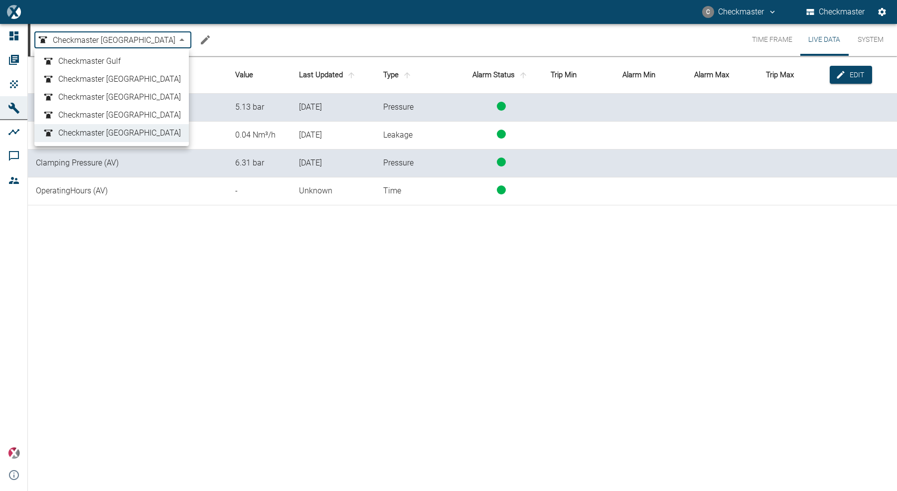
click at [115, 39] on body "C Checkmaster Checkmaster Dashboard Orders Products Machines Analyses Comments …" at bounding box center [448, 245] width 897 height 491
click at [113, 60] on span "Checkmaster Gulf" at bounding box center [89, 61] width 62 height 12
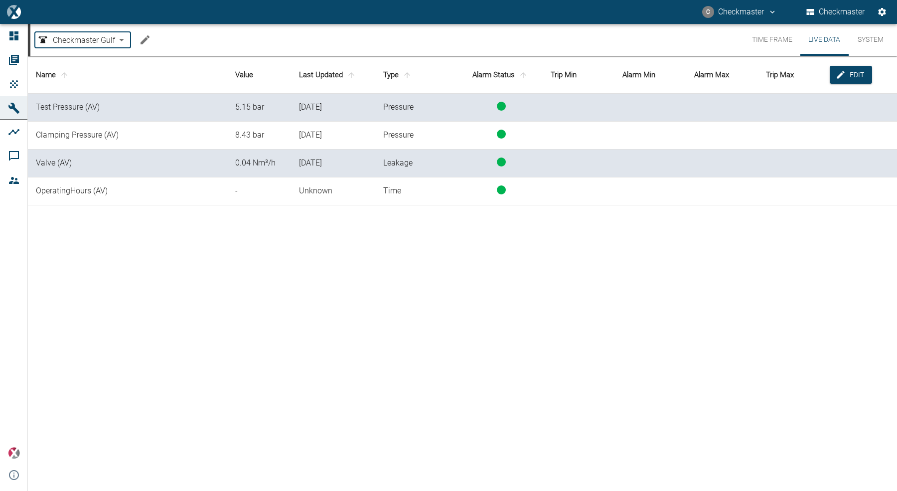
click at [112, 38] on body "C Checkmaster Checkmaster Dashboard Orders Products Machines Analyses Comments …" at bounding box center [448, 245] width 897 height 491
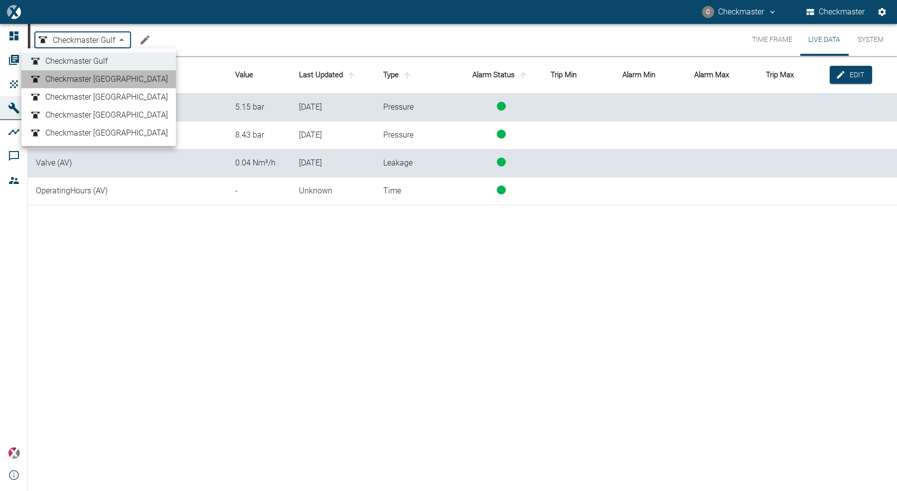
click at [107, 79] on span "Checkmaster India" at bounding box center [106, 79] width 123 height 12
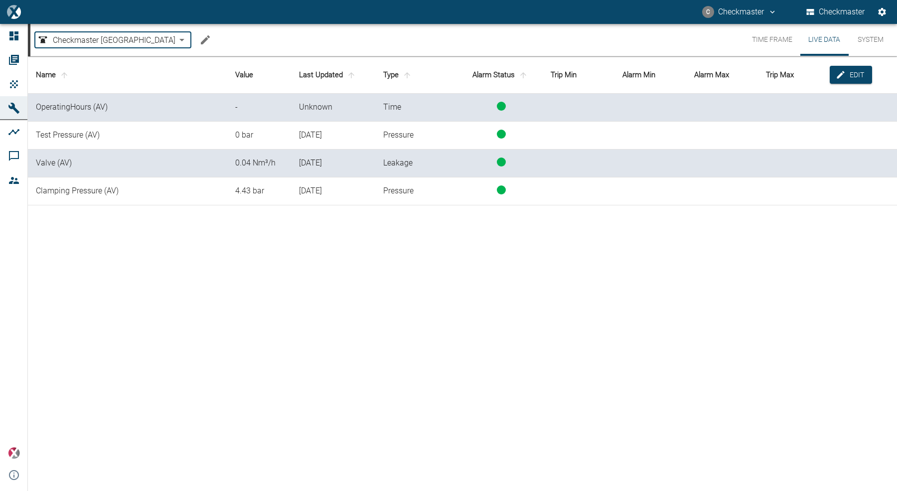
click at [97, 50] on div "Checkmaster India dcf6bd6f-28d1-4d1d-8265-bd22a9e54093 ​ Time Frame Live Data S…" at bounding box center [463, 40] width 866 height 32
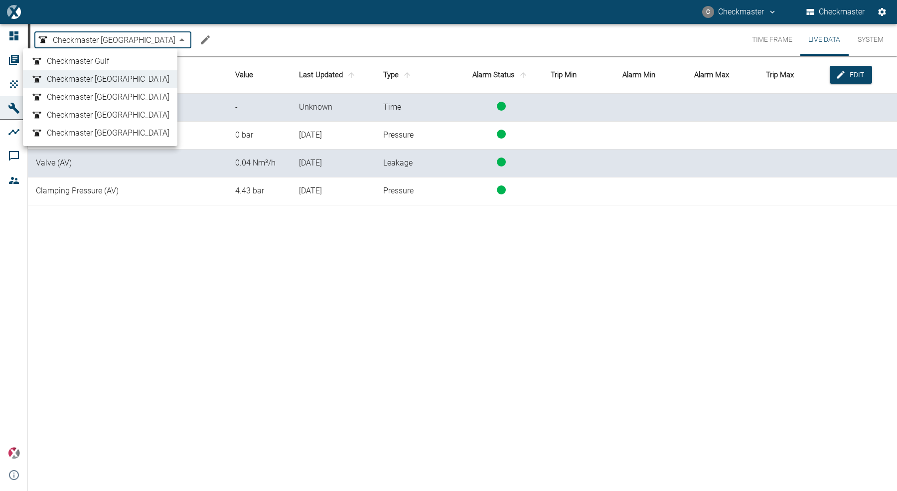
click at [96, 46] on body "C Checkmaster Checkmaster Dashboard Orders Products Machines Analyses Comments …" at bounding box center [448, 245] width 897 height 491
click at [100, 95] on span "Checkmaster Korea" at bounding box center [108, 97] width 123 height 12
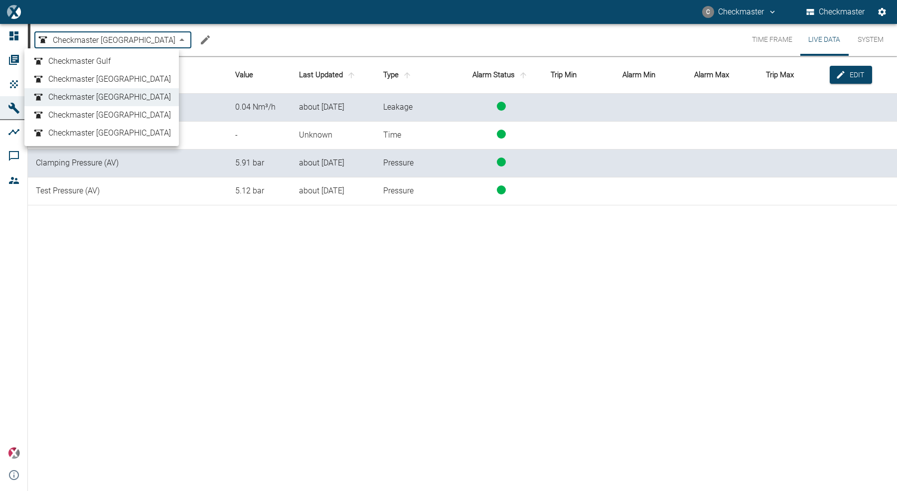
click at [98, 44] on body "C Checkmaster Checkmaster Dashboard Orders Products Machines Analyses Comments …" at bounding box center [448, 245] width 897 height 491
click at [102, 114] on span "Checkmaster Nigeria" at bounding box center [109, 115] width 123 height 12
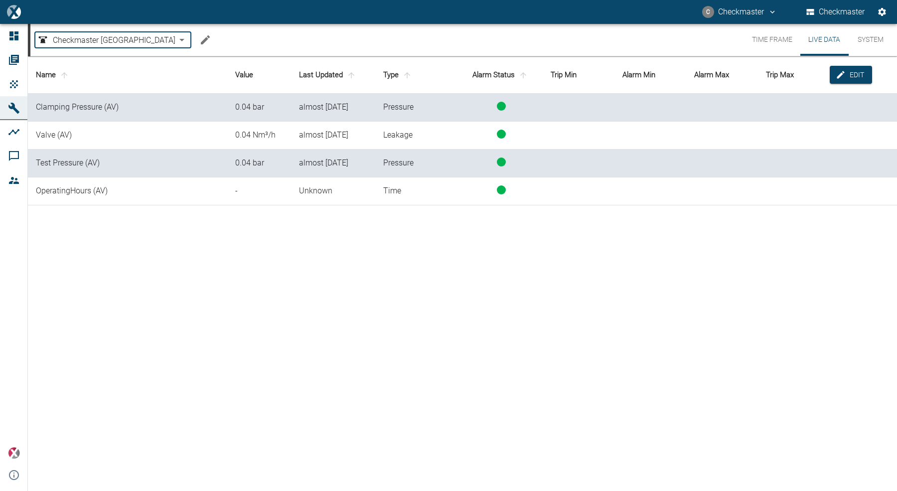
click at [96, 40] on body "C Checkmaster Checkmaster Dashboard Orders Products Machines Analyses Comments …" at bounding box center [448, 245] width 897 height 491
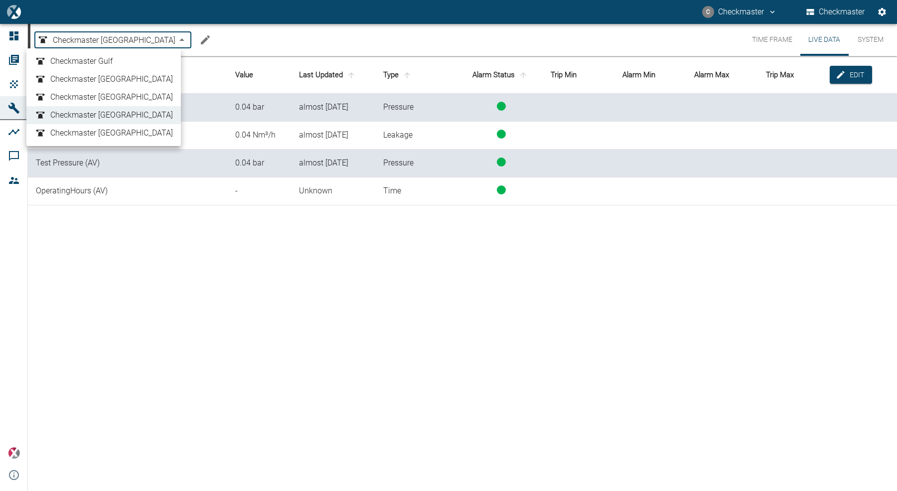
click at [103, 128] on span "Checkmaster South Africa" at bounding box center [111, 133] width 123 height 12
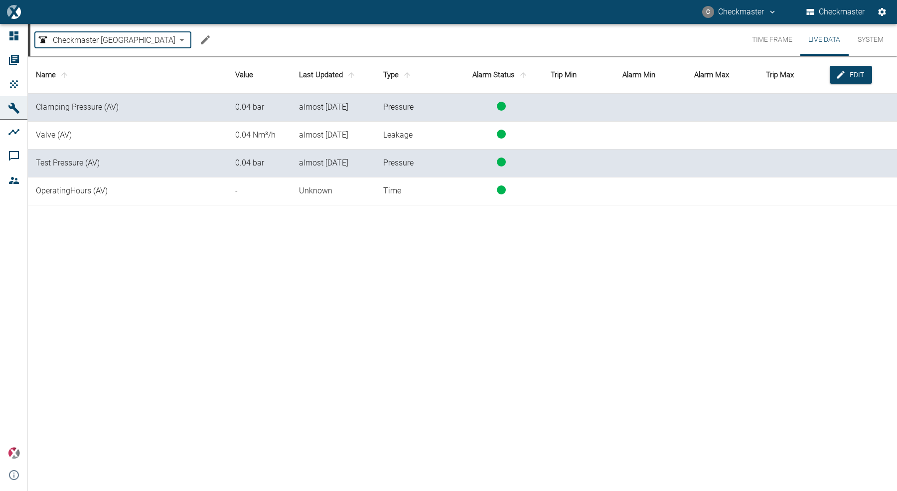
type input "857ee7c5-b696-4b70-8422-cf18f3fa6f86"
click at [207, 229] on div "Name Value Last Updated Type Alarm Status Trip Min Alarm Min Alarm Max Trip Max…" at bounding box center [462, 271] width 869 height 431
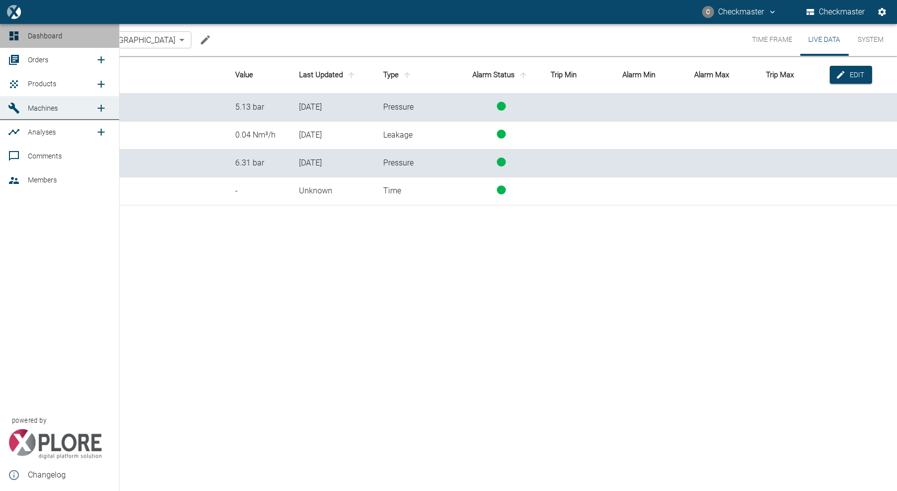
click at [24, 36] on link "Dashboard" at bounding box center [59, 36] width 119 height 24
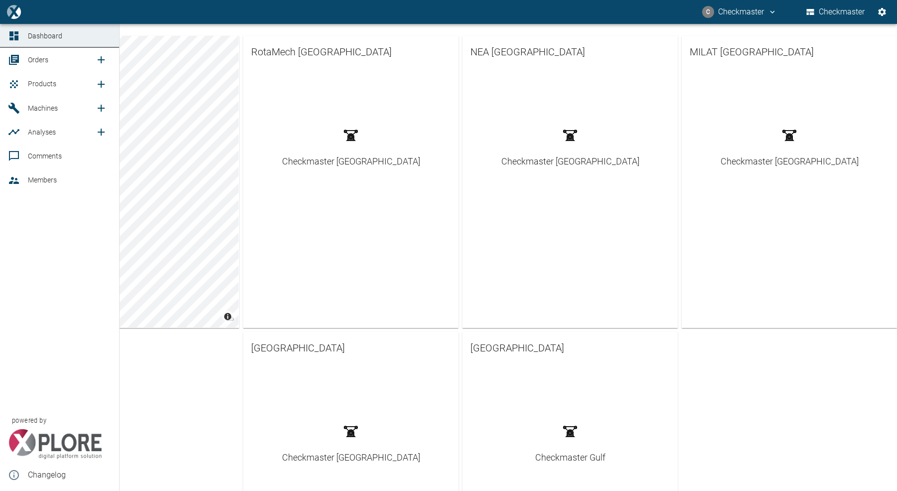
click at [10, 62] on icon at bounding box center [14, 60] width 12 height 12
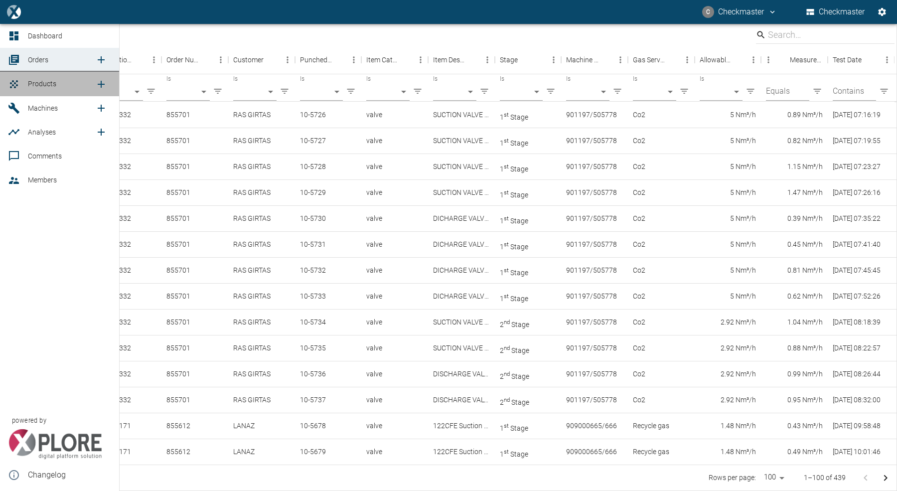
click at [7, 88] on link "Products" at bounding box center [59, 84] width 119 height 24
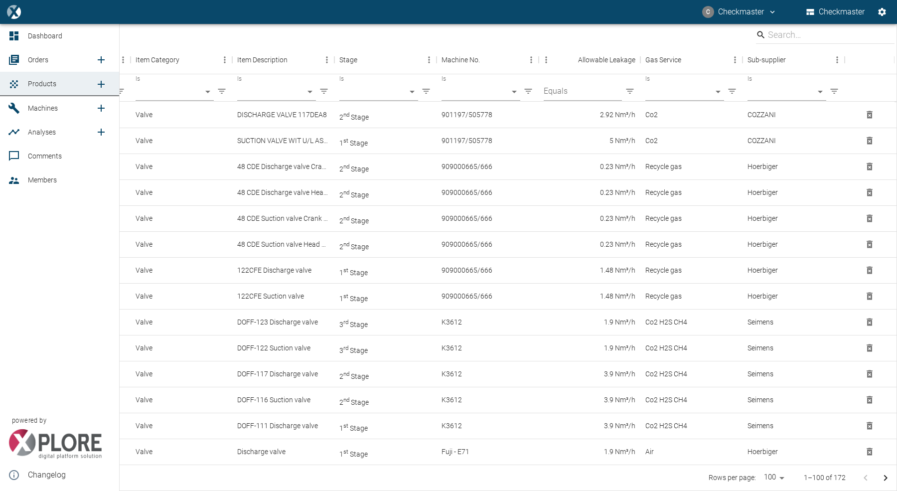
click at [8, 59] on icon at bounding box center [14, 60] width 12 height 12
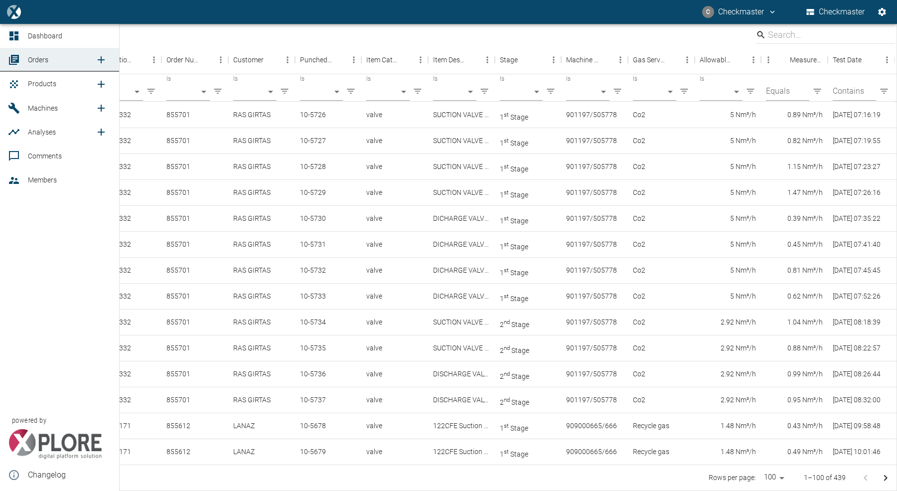
click at [19, 86] on icon at bounding box center [14, 84] width 12 height 12
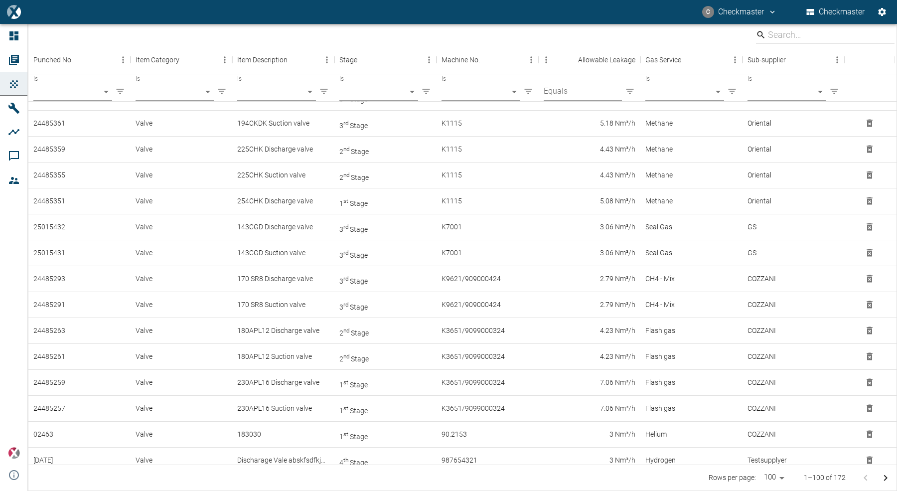
scroll to position [1923, 0]
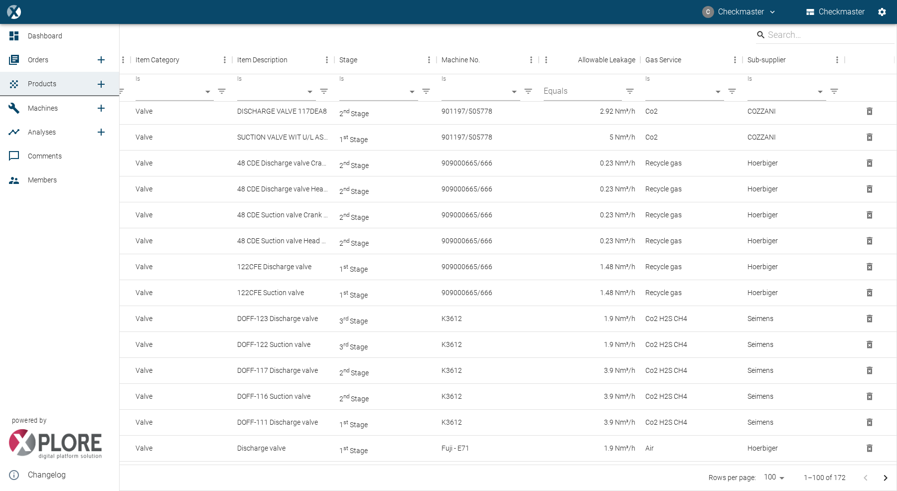
click at [17, 36] on icon at bounding box center [13, 35] width 9 height 9
